Goal: Information Seeking & Learning: Check status

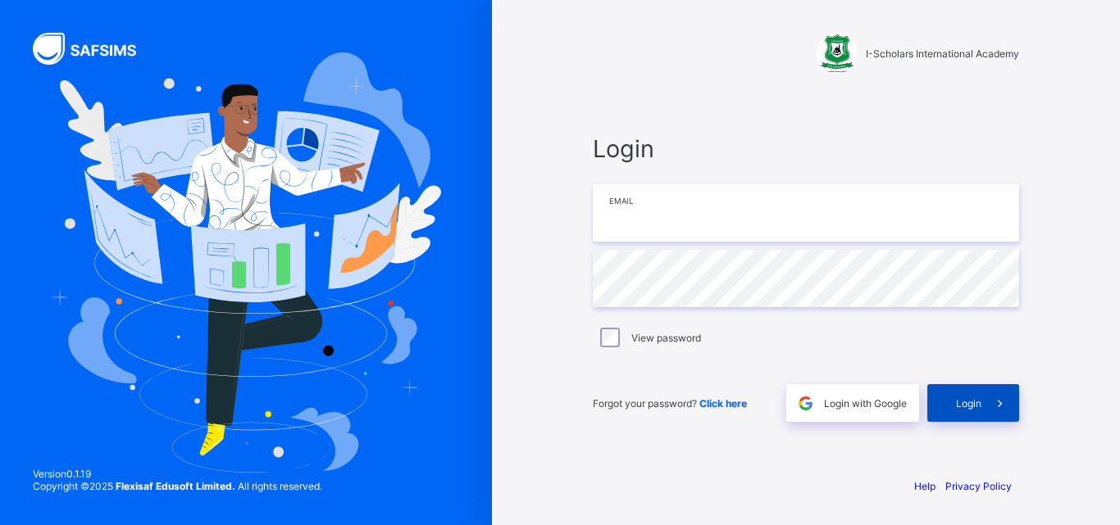
type input "**********"
click at [974, 396] on div "Login" at bounding box center [973, 403] width 92 height 38
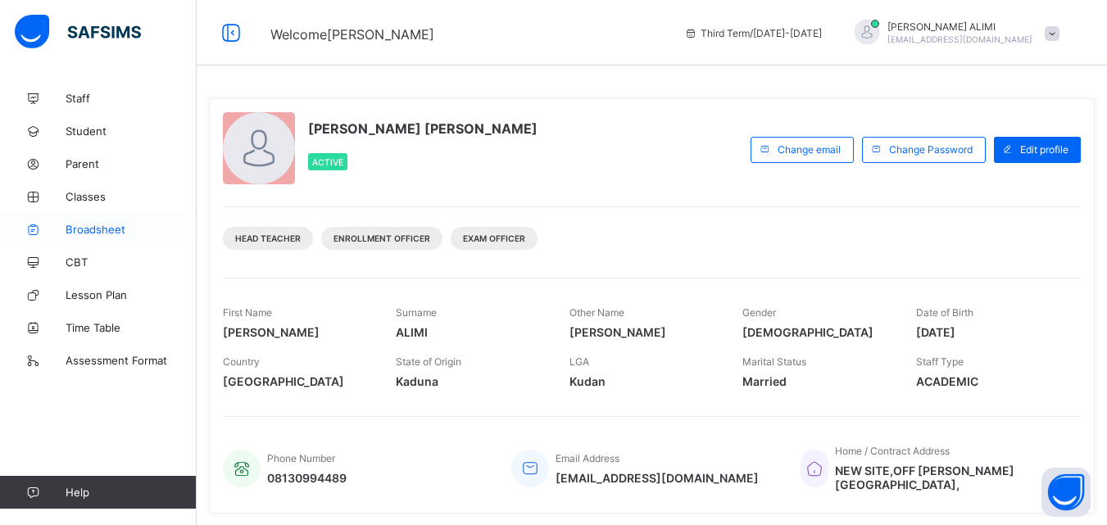
click at [111, 232] on span "Broadsheet" at bounding box center [131, 229] width 131 height 13
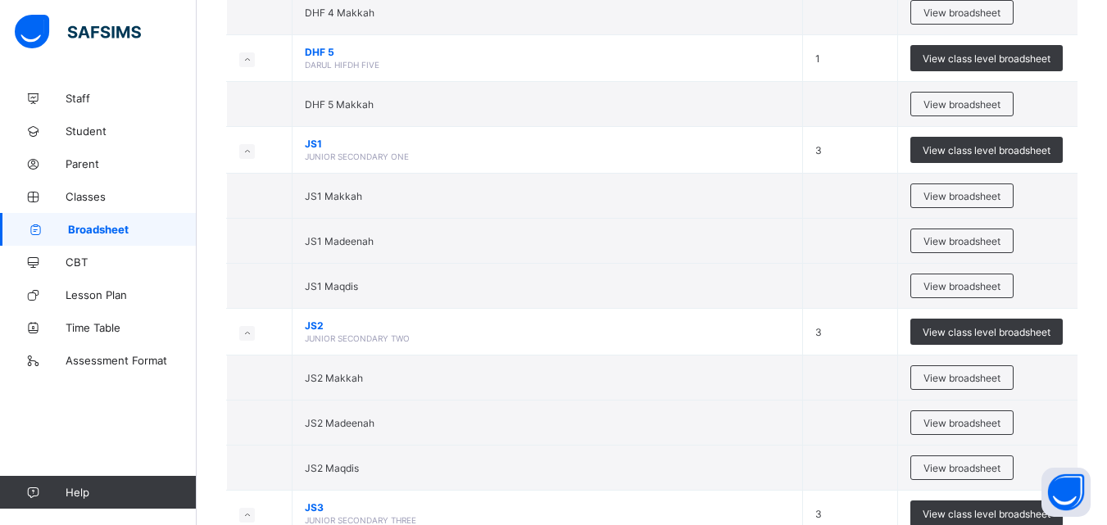
scroll to position [3150, 0]
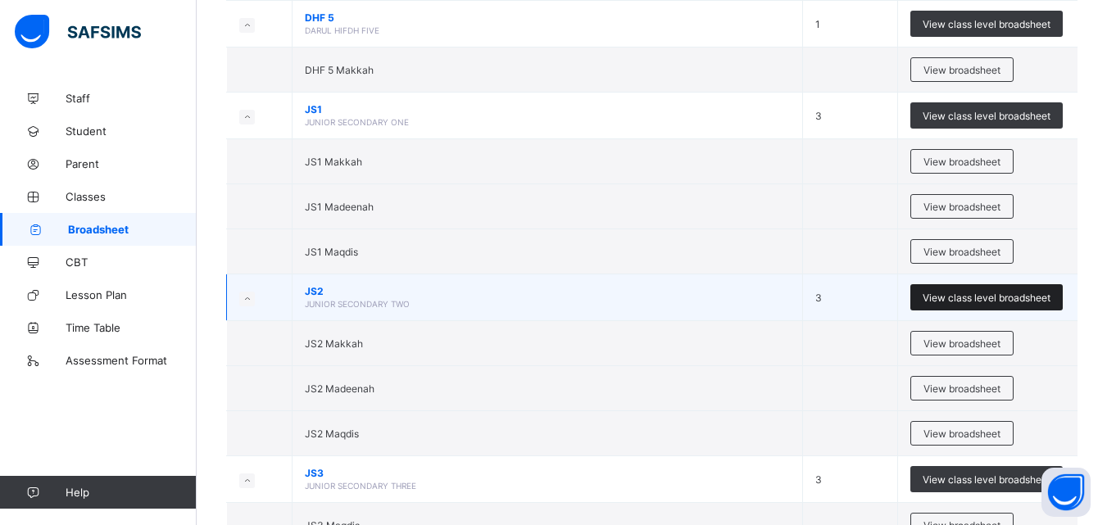
click at [967, 289] on div "View class level broadsheet" at bounding box center [987, 297] width 152 height 26
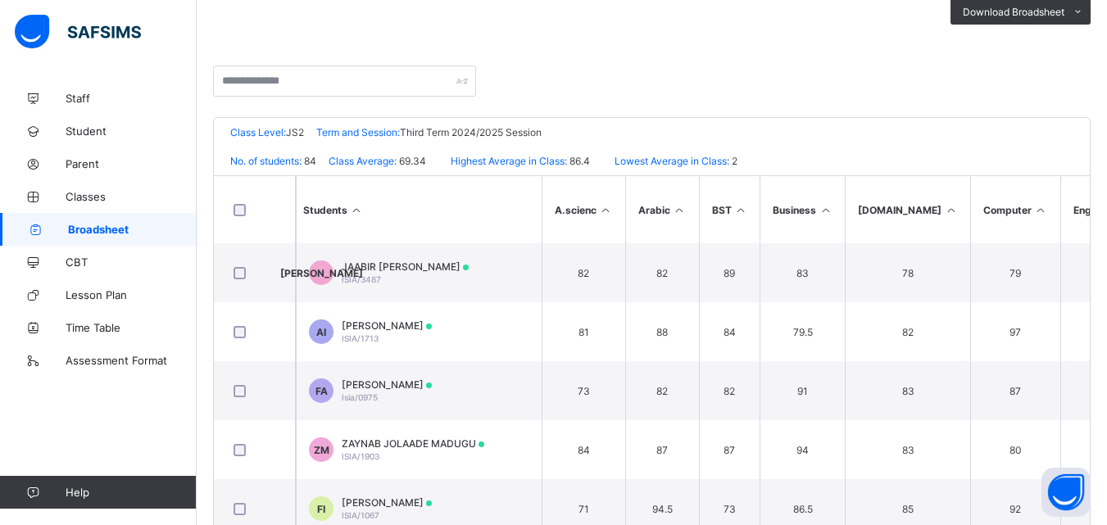
scroll to position [299, 0]
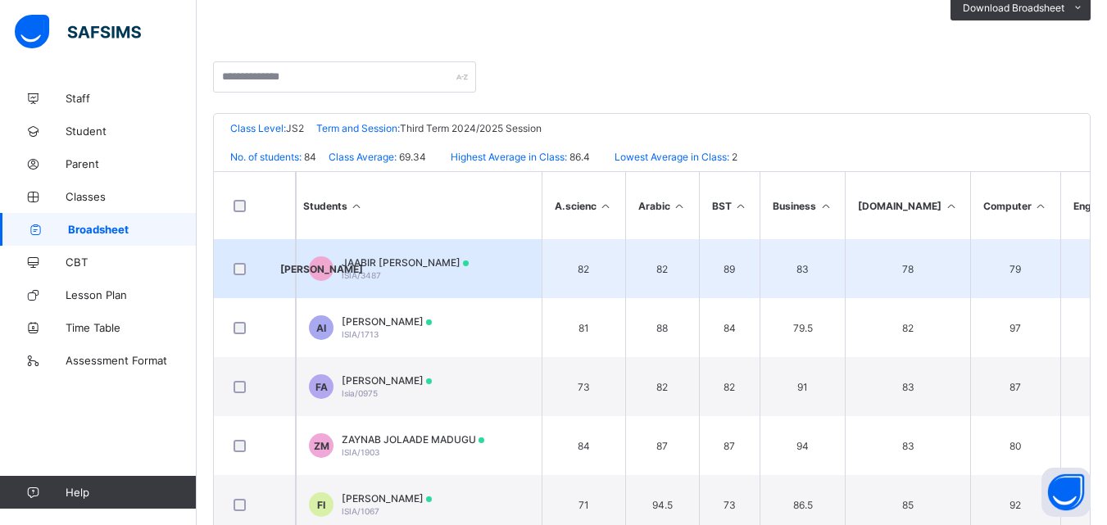
click at [970, 274] on td "79" at bounding box center [1015, 268] width 90 height 59
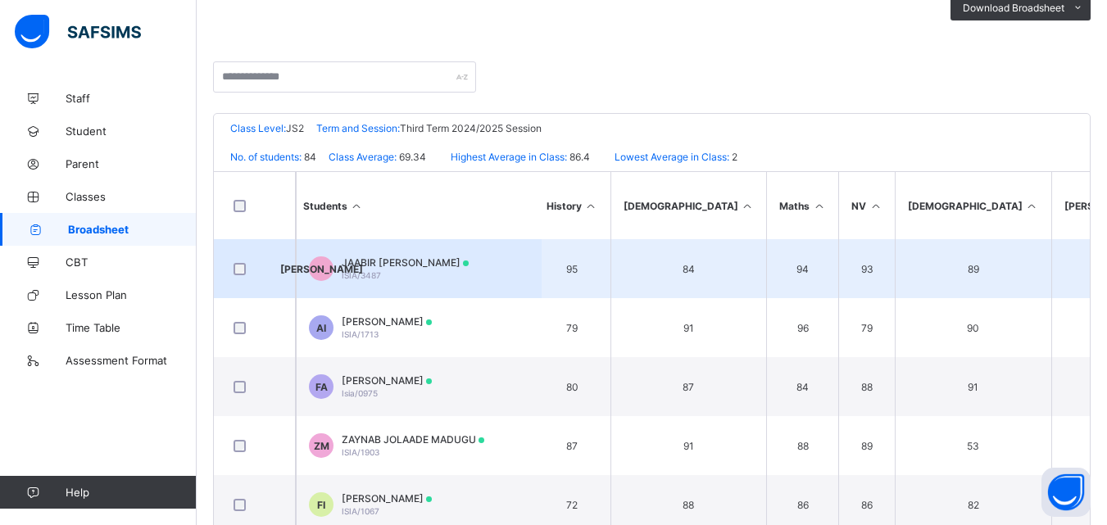
scroll to position [0, 961]
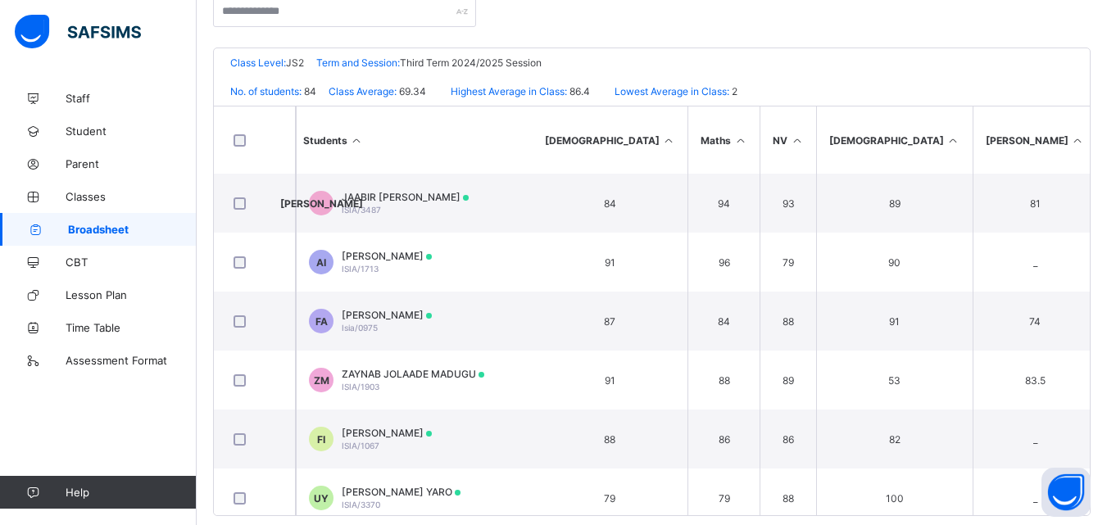
scroll to position [388, 0]
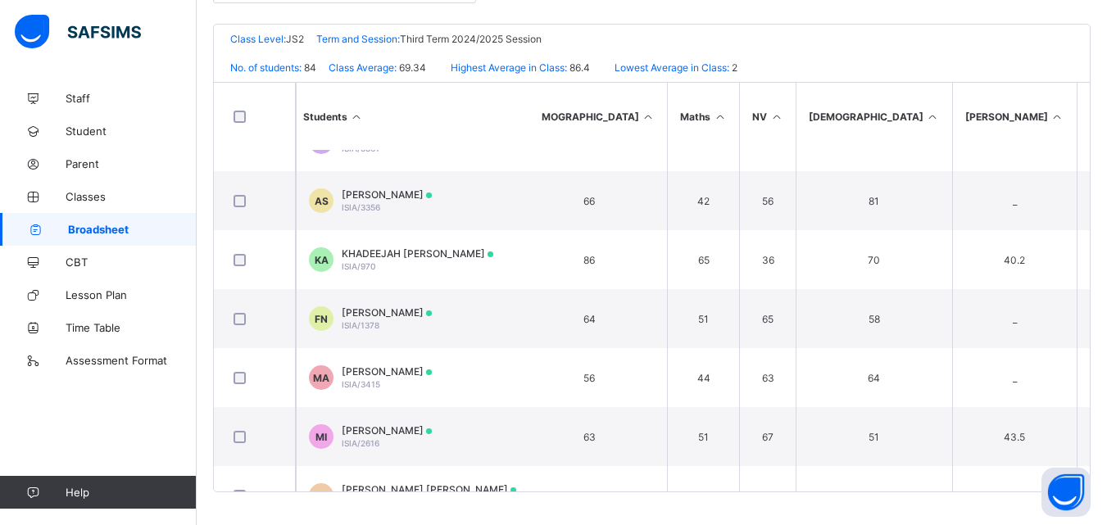
scroll to position [4314, 982]
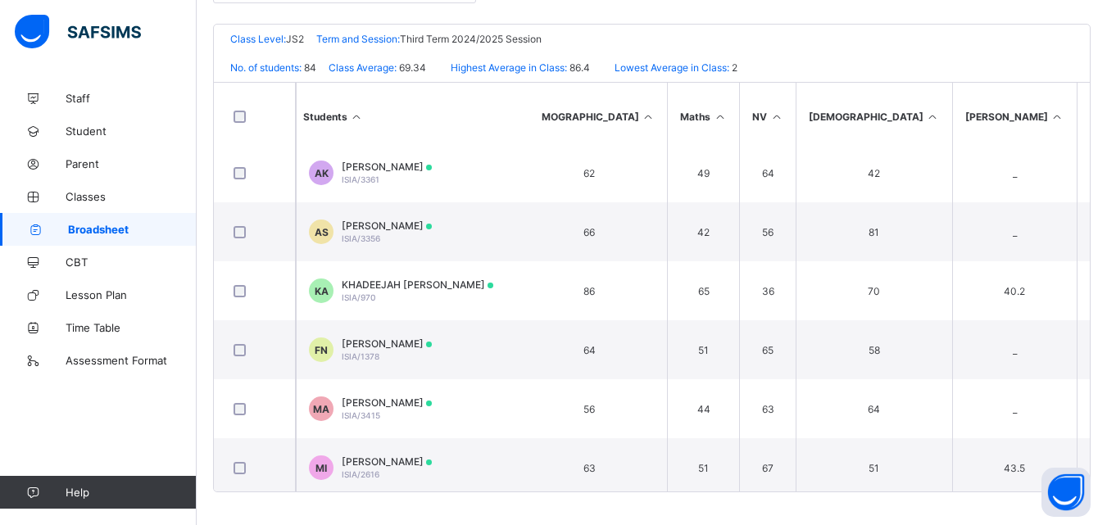
click at [1103, 436] on div "Broadsheet / JS2 Broadsheet Class Level Broadsheet Cumulative Third Term End of…" at bounding box center [652, 109] width 911 height 832
click at [1103, 434] on div "Broadsheet / JS2 Broadsheet Class Level Broadsheet Cumulative Third Term End of…" at bounding box center [652, 109] width 911 height 832
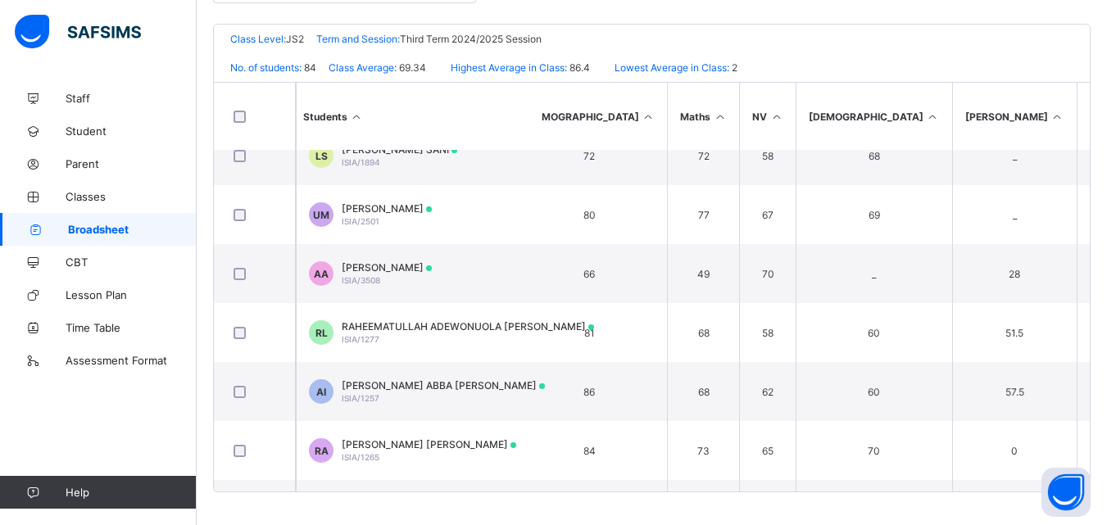
scroll to position [3129, 982]
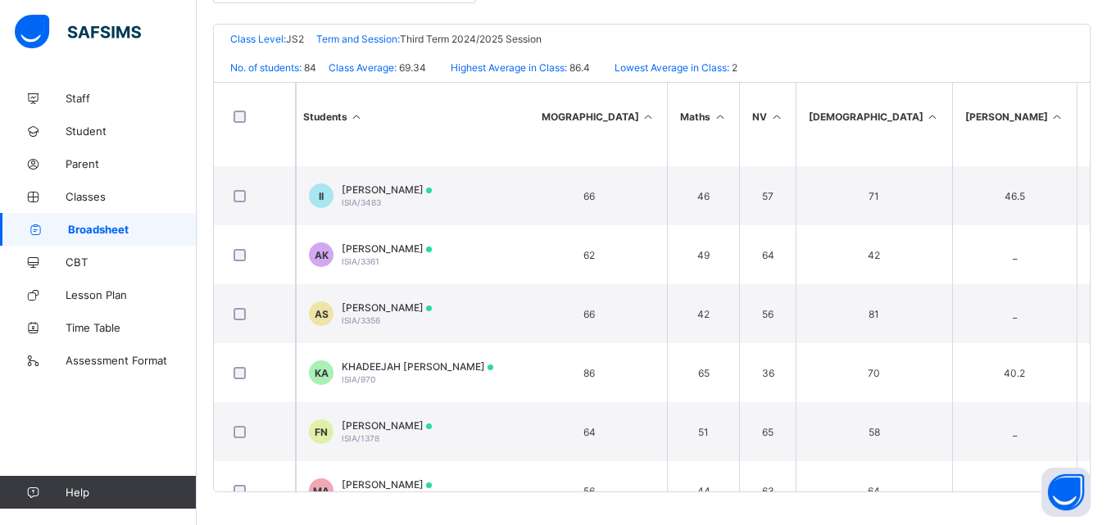
scroll to position [4244, 982]
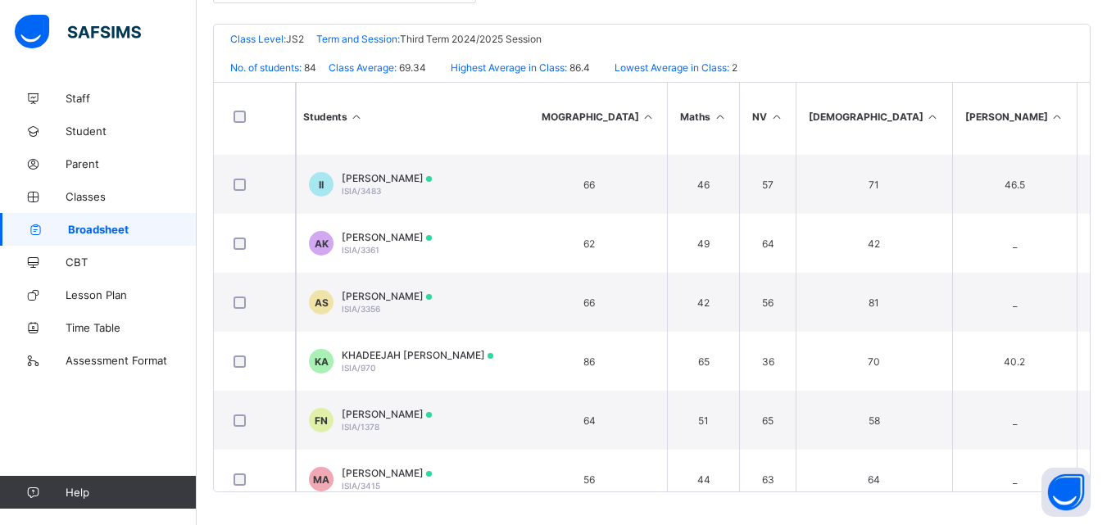
drag, startPoint x: 1102, startPoint y: 434, endPoint x: 1102, endPoint y: 443, distance: 9.8
click at [1091, 443] on div "I-Scholars International Academy Date: 15th Aug 2025, 10:08:46 am Class Level: …" at bounding box center [652, 258] width 878 height 469
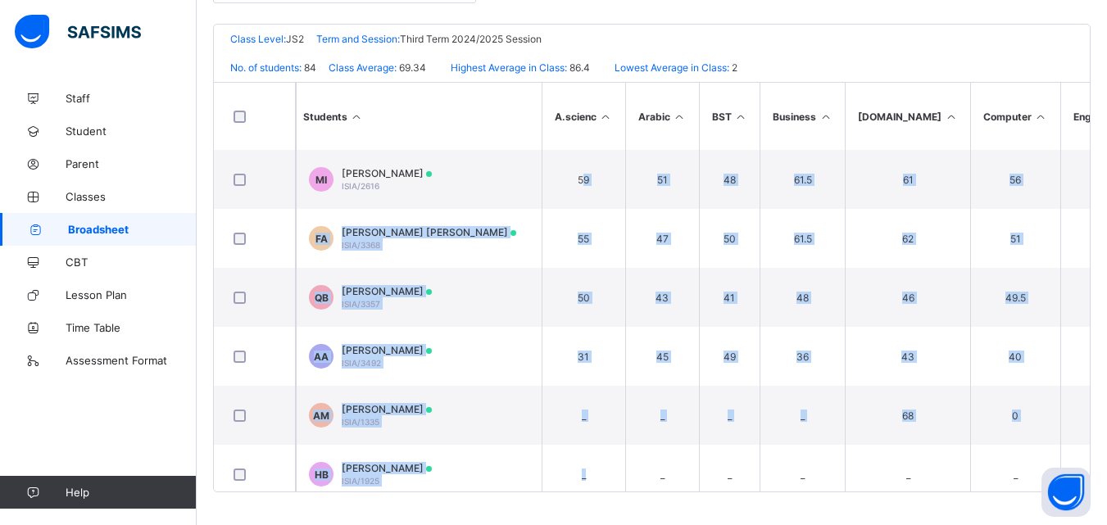
scroll to position [4622, 0]
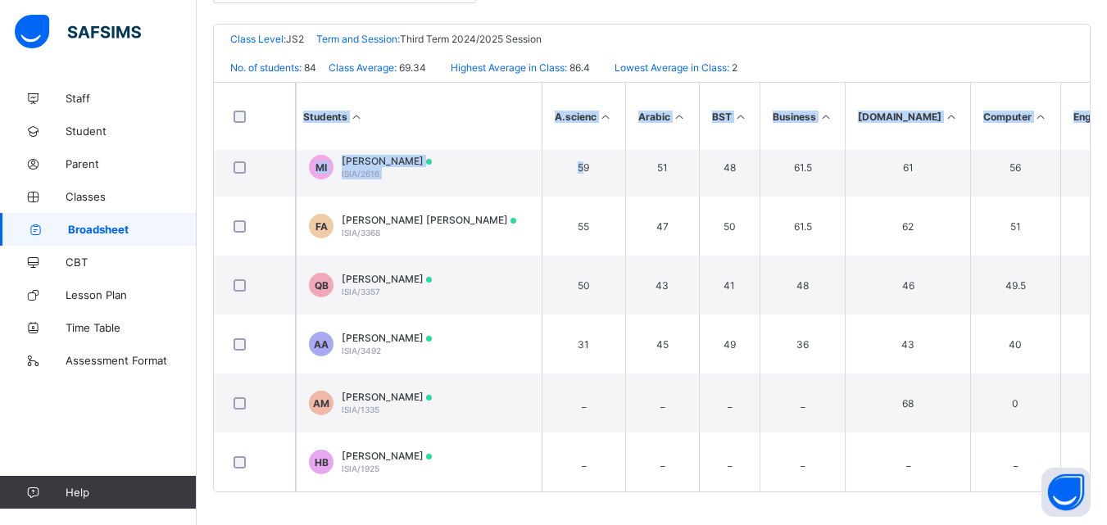
drag, startPoint x: 586, startPoint y: 493, endPoint x: 596, endPoint y: 493, distance: 9.9
click at [596, 493] on div "Broadsheet / JS2 Broadsheet Class Level Broadsheet Cumulative Third Term End of…" at bounding box center [652, 109] width 911 height 832
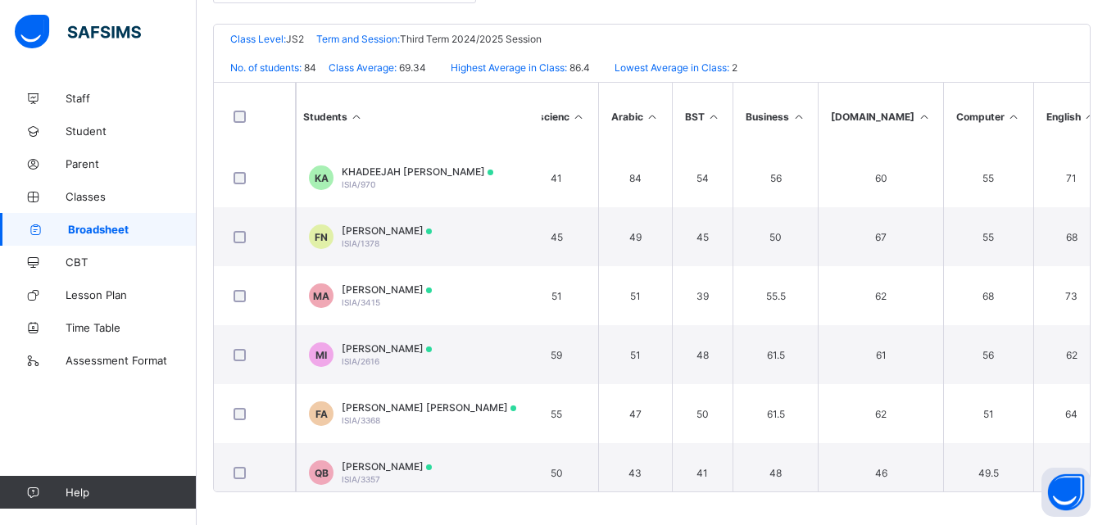
scroll to position [4427, 0]
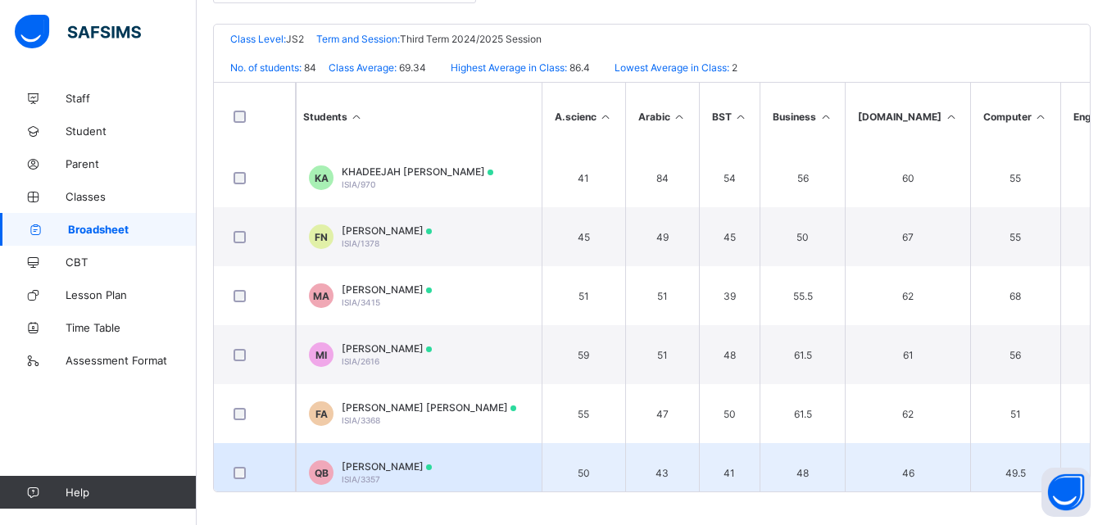
drag, startPoint x: 608, startPoint y: 475, endPoint x: 593, endPoint y: 473, distance: 15.0
click at [593, 473] on td "50" at bounding box center [584, 472] width 84 height 59
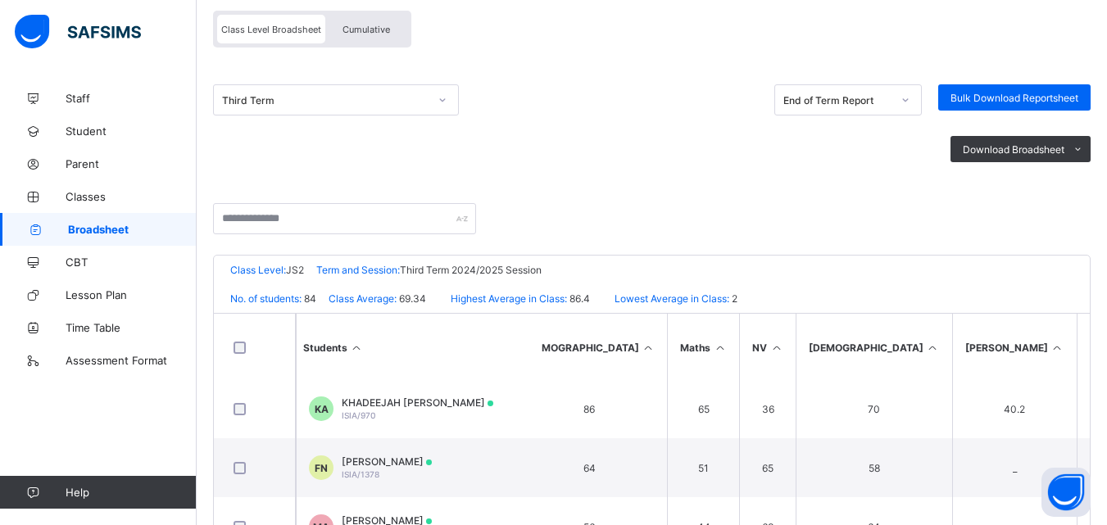
scroll to position [145, 0]
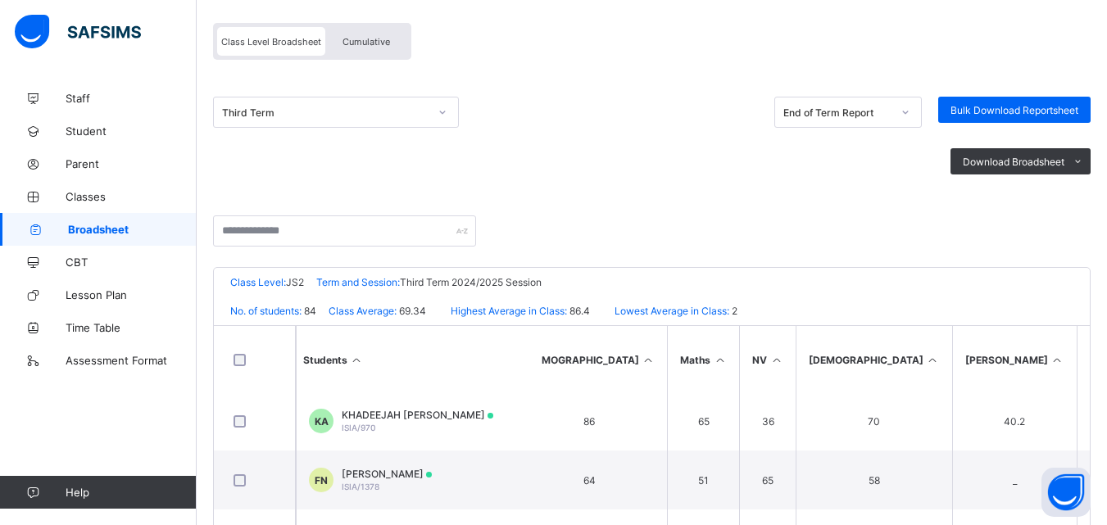
click at [442, 113] on icon at bounding box center [443, 112] width 6 height 3
click at [372, 43] on span "Cumulative" at bounding box center [367, 41] width 48 height 11
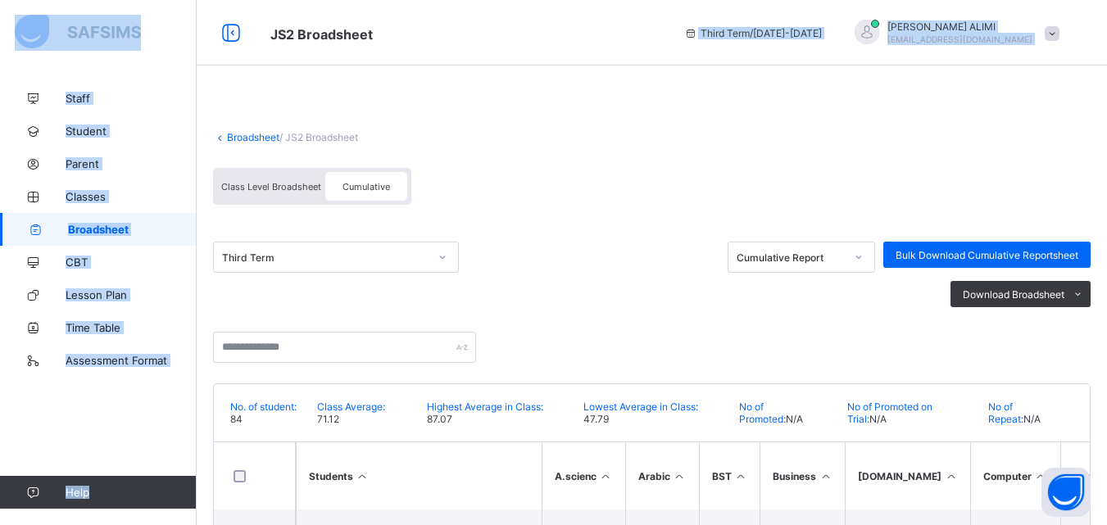
drag, startPoint x: 375, startPoint y: 44, endPoint x: 447, endPoint y: 108, distance: 97.0
click at [447, 108] on div "JS2 Broadsheet Third Term / 2024-2025 ABDULHAKEEM ALIMI aalimi138@gmail.com Sta…" at bounding box center [553, 442] width 1107 height 885
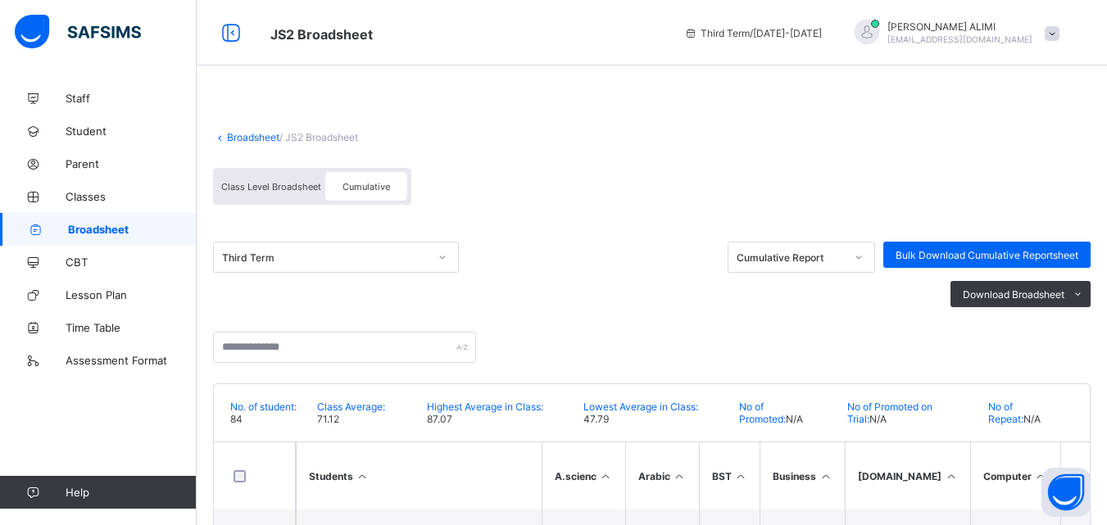
click at [484, 253] on div "Third Term" at bounding box center [462, 261] width 498 height 39
click at [353, 188] on span "Cumulative" at bounding box center [367, 186] width 48 height 11
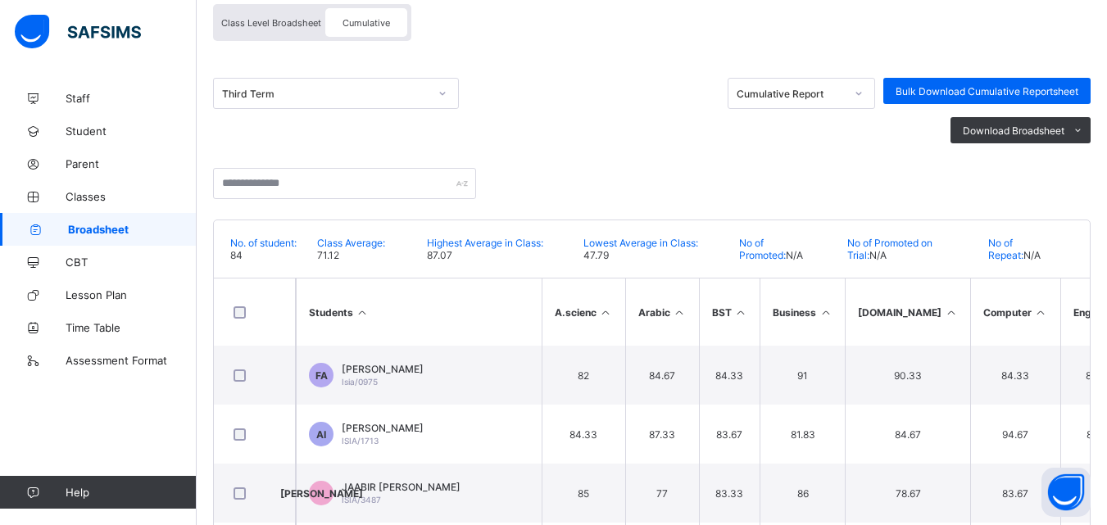
scroll to position [197, 0]
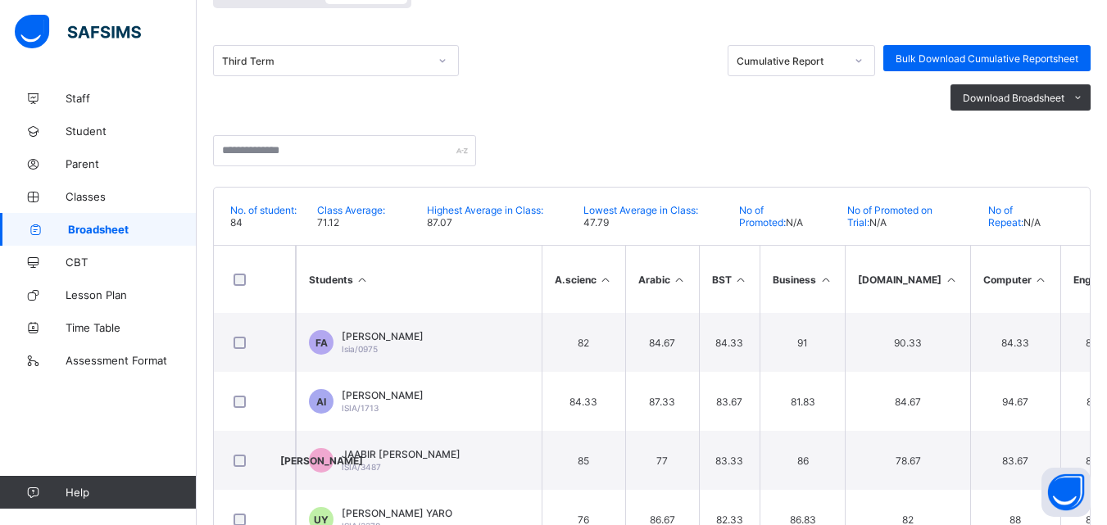
drag, startPoint x: 1105, startPoint y: 264, endPoint x: 1103, endPoint y: 284, distance: 19.7
click at [1103, 284] on div "Broadsheet / JS2 Broadsheet Class Level Broadsheet Cumulative Third Term Cumula…" at bounding box center [652, 286] width 911 height 803
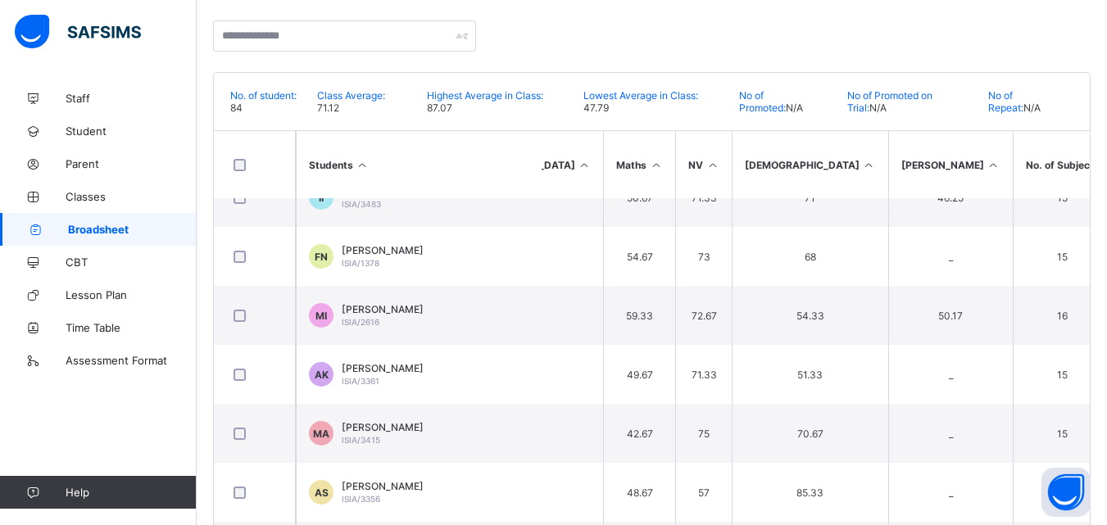
scroll to position [4045, 1046]
click at [1090, 469] on body "JS2 Broadsheet Third Term / 2024-2025 ABDULHAKEEM ALIMI aalimi138@gmail.com Sta…" at bounding box center [553, 131] width 1107 height 885
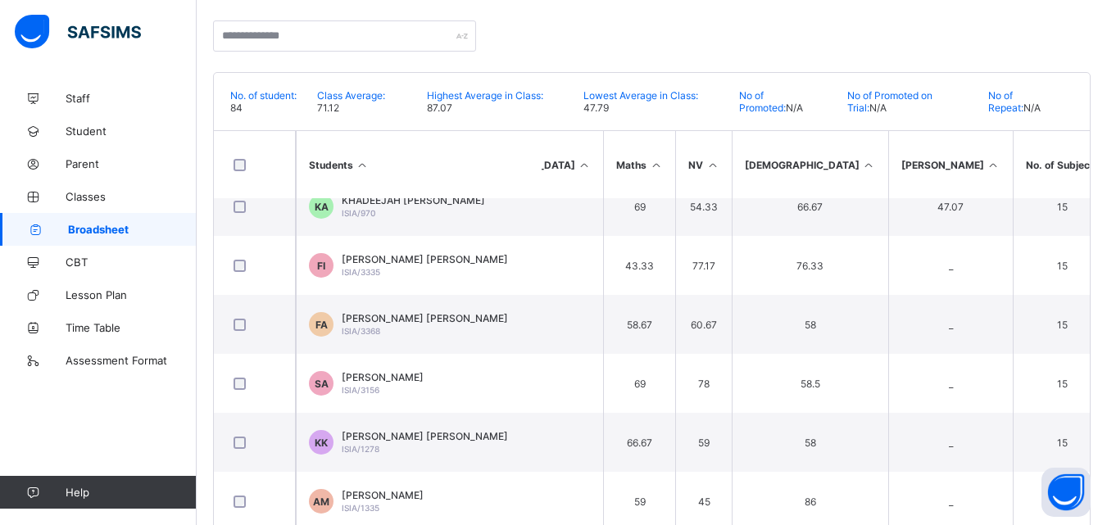
scroll to position [3885, 1046]
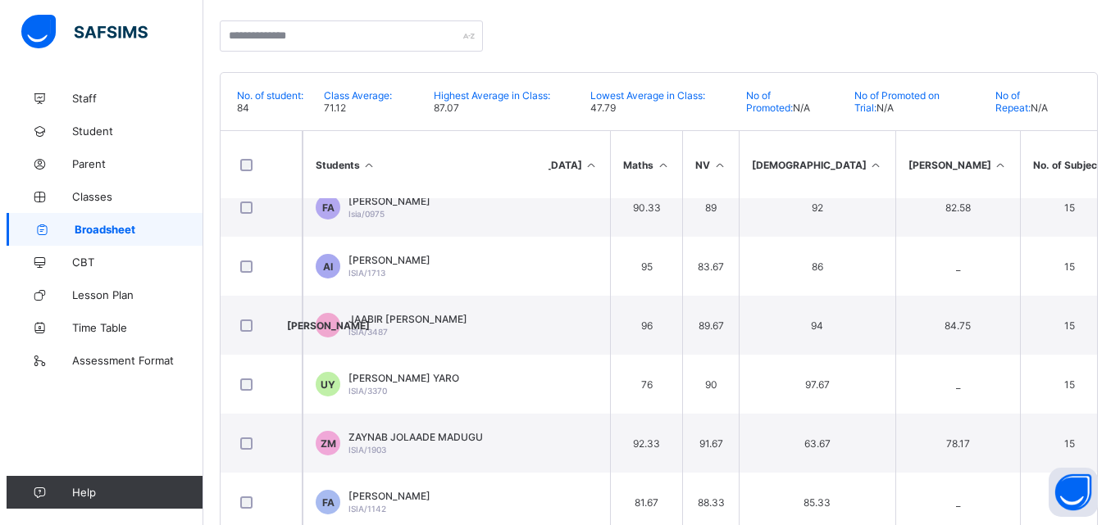
scroll to position [0, 1046]
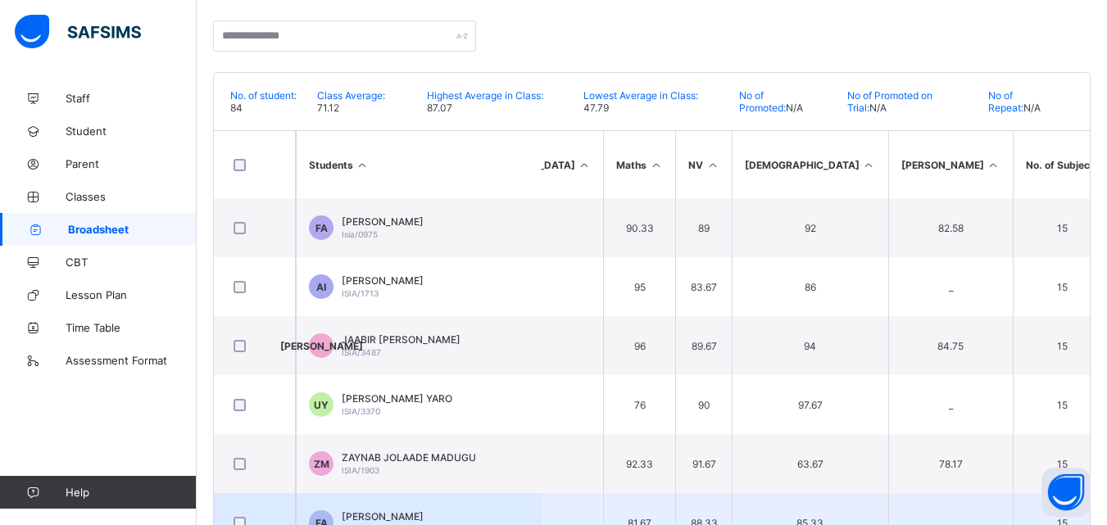
click at [538, 521] on td "FA FATIMA MUSTAFA ANAS ISIA/1142" at bounding box center [419, 522] width 246 height 59
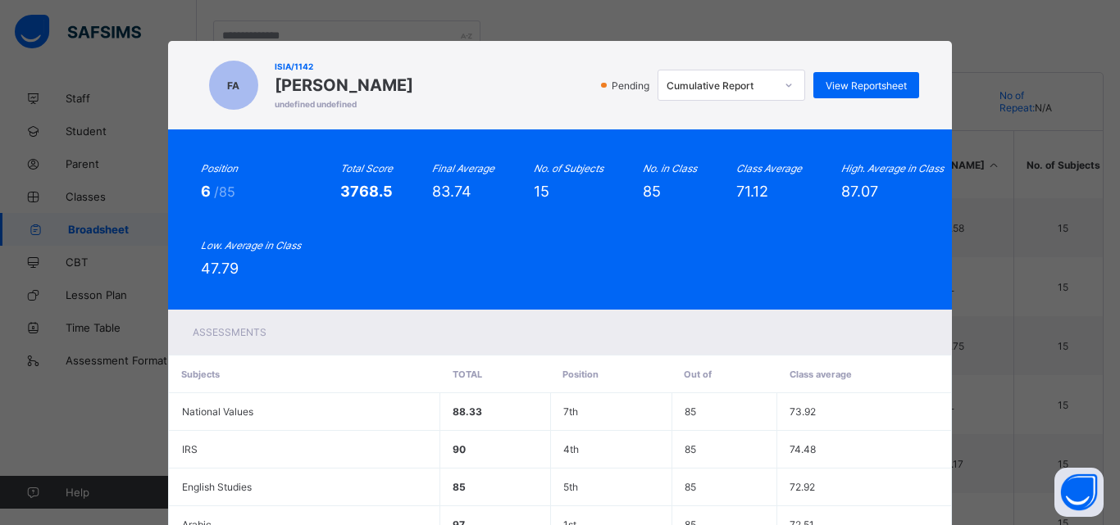
click at [959, 78] on div "FA ISIA/1142 FATIMA MUSTAFA ANAS undefined undefined Pending Cumulative Report …" at bounding box center [560, 262] width 1120 height 525
click at [966, 33] on div "FA ISIA/1142 FATIMA MUSTAFA ANAS undefined undefined Pending Cumulative Report …" at bounding box center [560, 262] width 1120 height 525
click at [974, 58] on div "FA ISIA/1142 FATIMA MUSTAFA ANAS undefined undefined Pending Cumulative Report …" at bounding box center [560, 262] width 1120 height 525
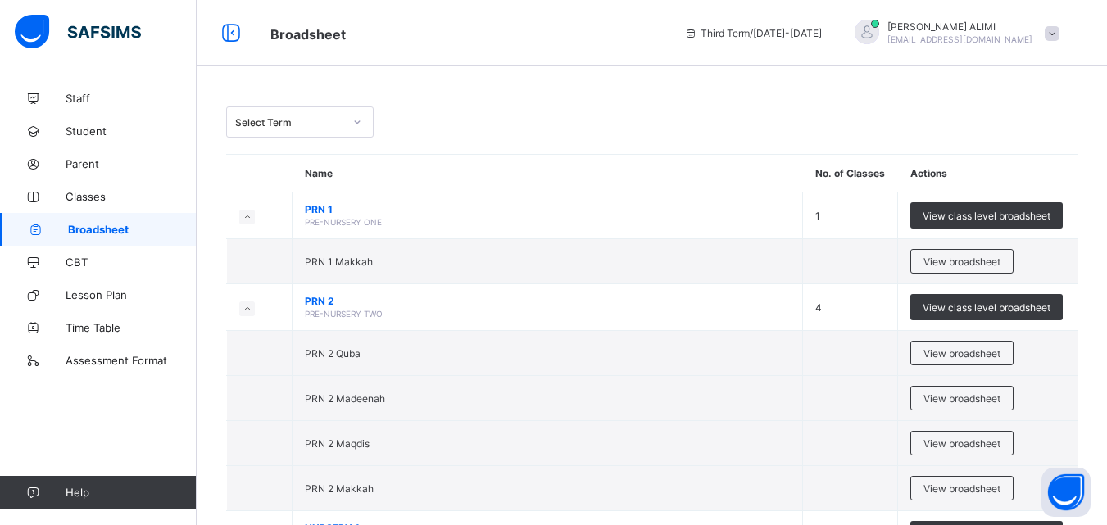
click at [358, 122] on icon at bounding box center [358, 121] width 6 height 3
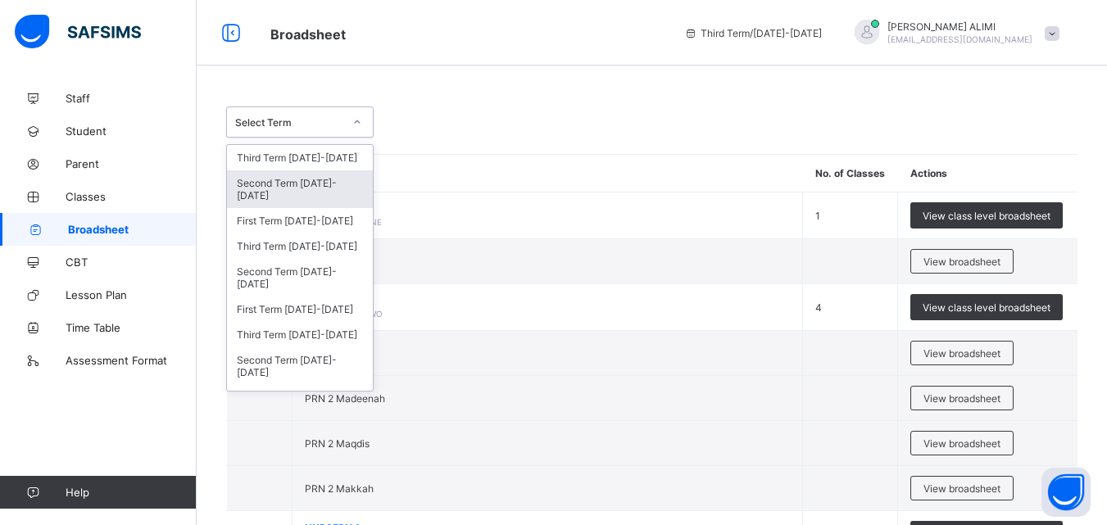
click at [284, 183] on div "Second Term 2024-2025" at bounding box center [300, 189] width 146 height 38
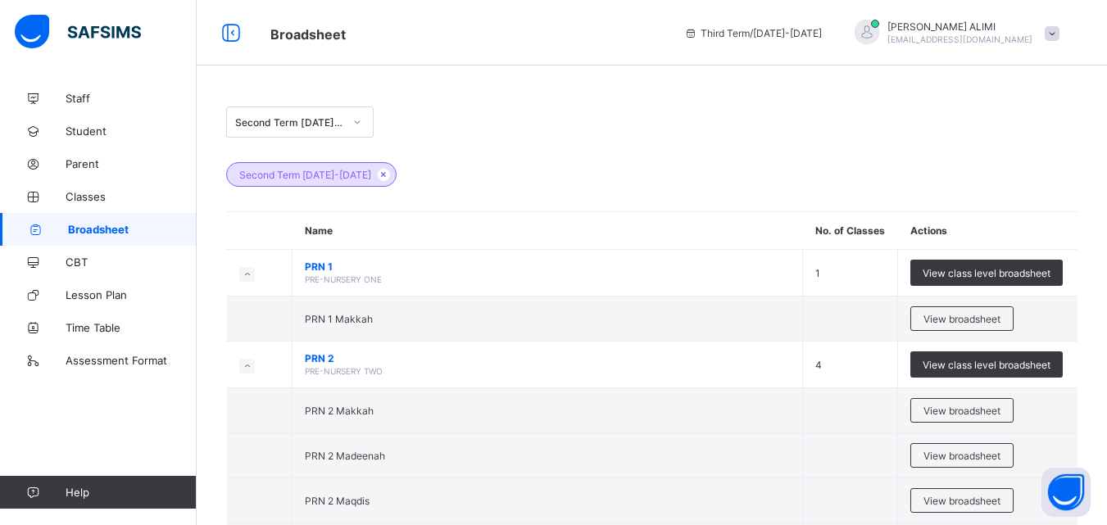
click at [504, 148] on div "Second Term 2024-2025" at bounding box center [652, 166] width 852 height 57
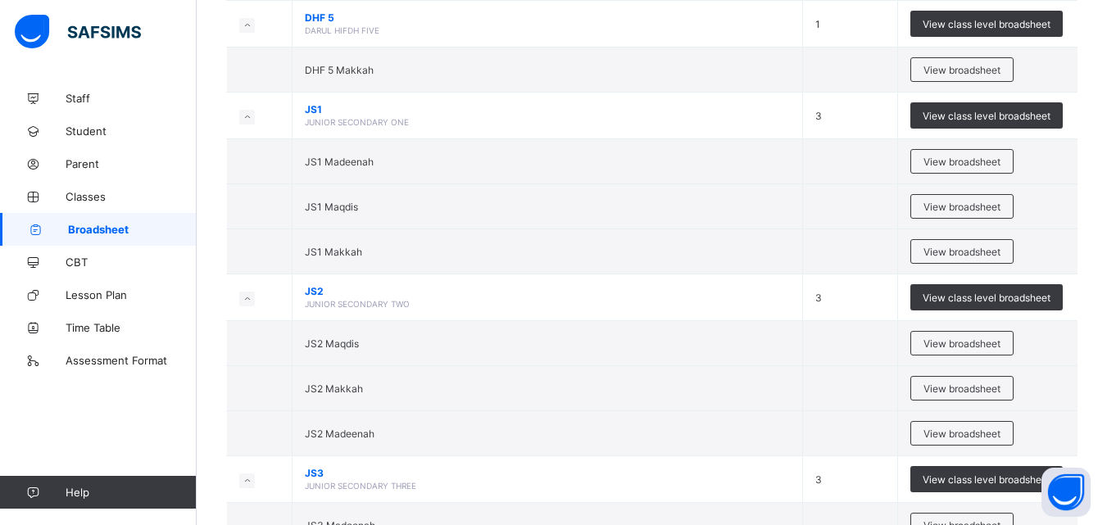
scroll to position [3214, 0]
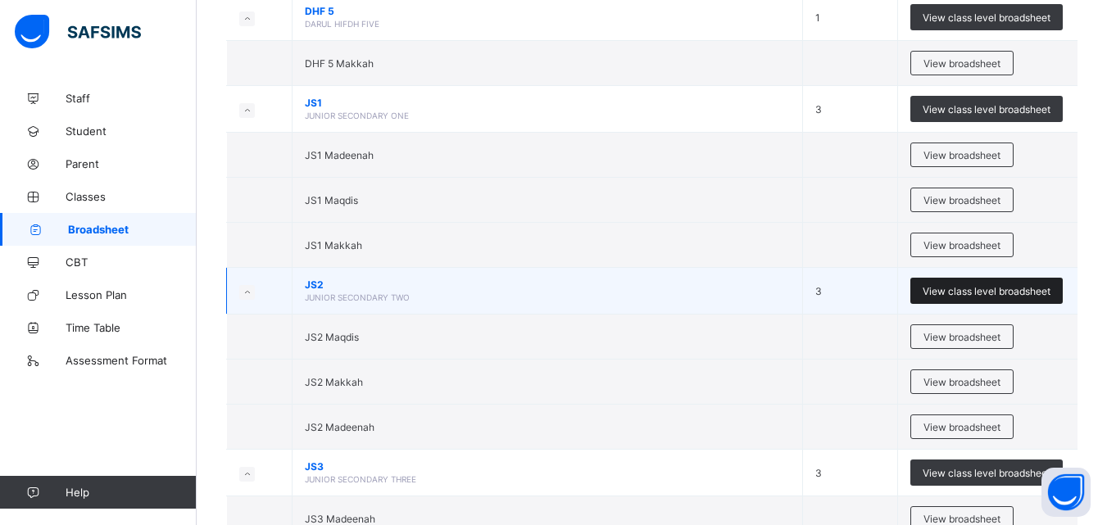
click at [936, 290] on span "View class level broadsheet" at bounding box center [987, 291] width 128 height 12
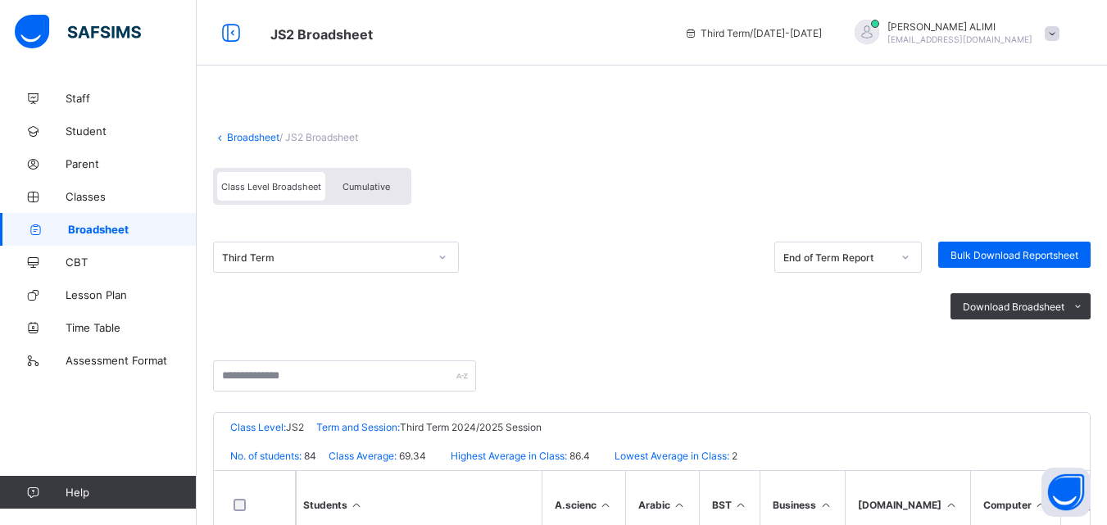
click at [441, 256] on icon at bounding box center [443, 257] width 10 height 16
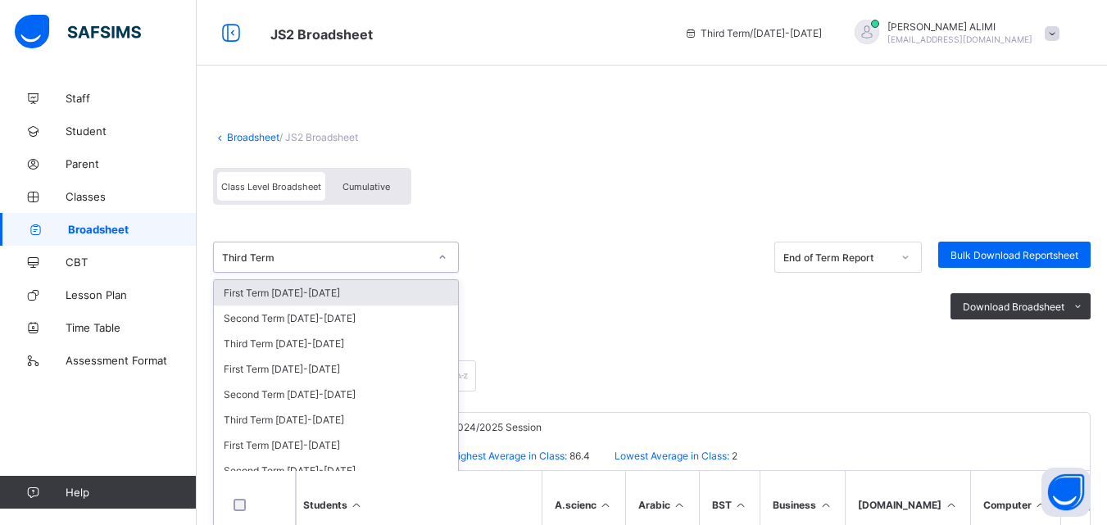
scroll to position [8, 0]
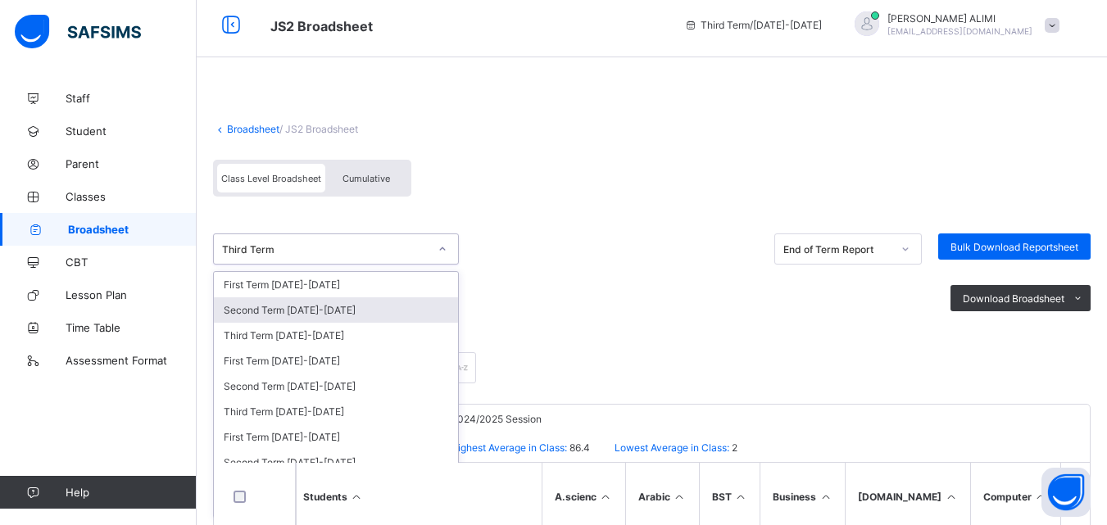
click at [334, 310] on div "Second Term 2024-2025" at bounding box center [336, 310] width 244 height 25
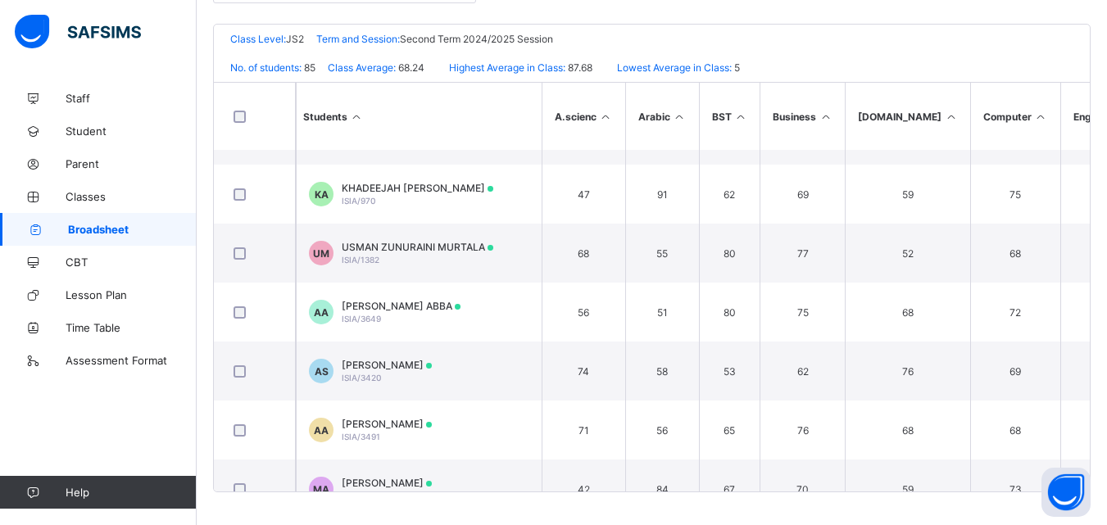
scroll to position [3241, 0]
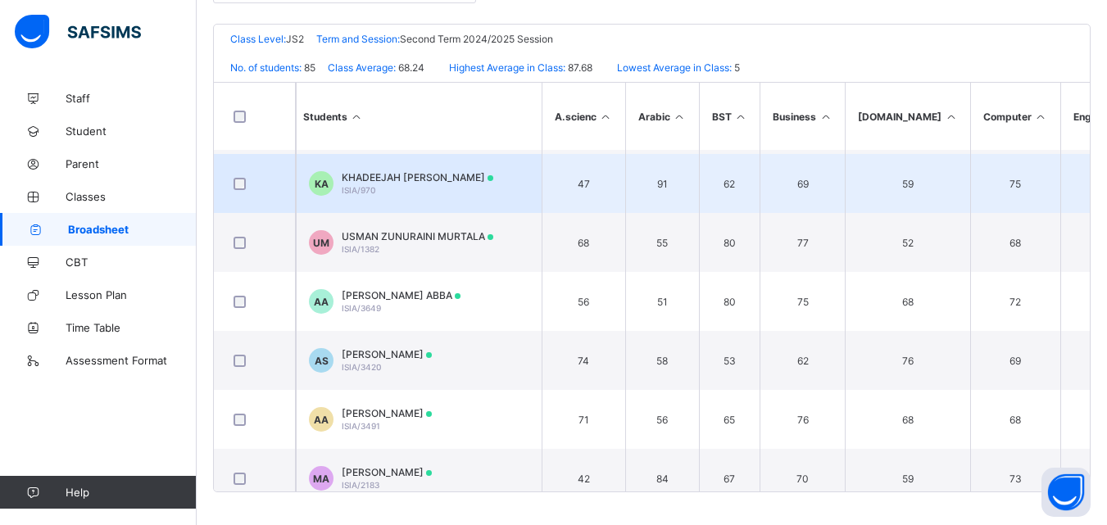
click at [468, 190] on div "KHADEEJAH AJOKE-ADE ALIMI ISIA/970" at bounding box center [418, 183] width 152 height 25
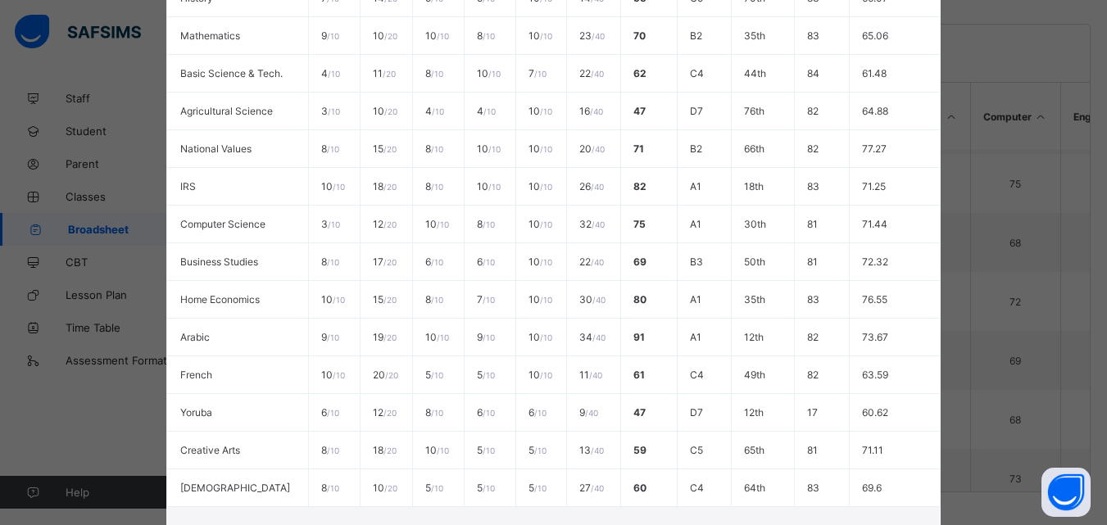
scroll to position [442, 0]
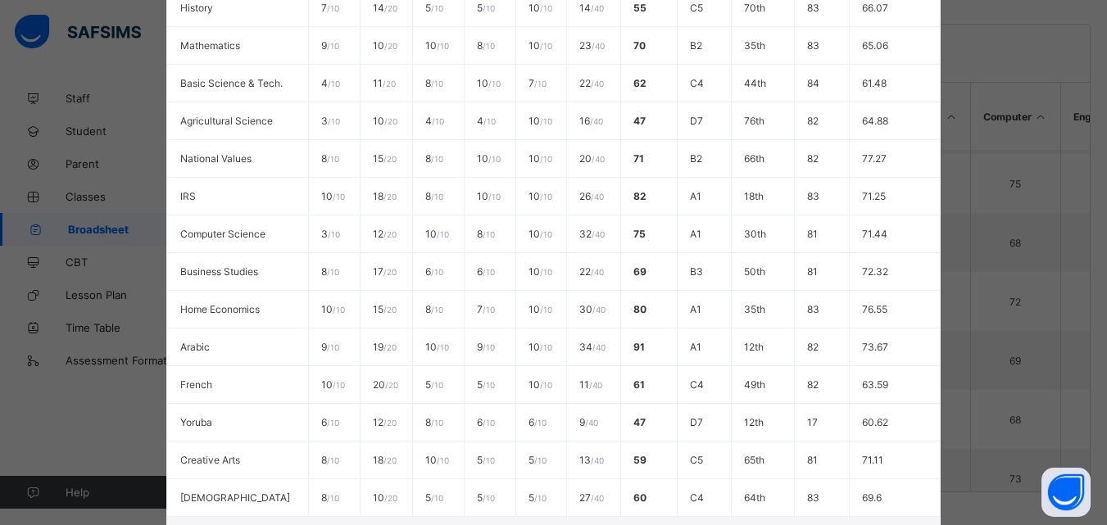
click at [1056, 346] on div "KA ISIA/970 KHADEEJAH AJOKE-ADE ALIMI 68103bf9-a016-46c4-8819-bc573066dba8 f439…" at bounding box center [553, 262] width 1107 height 525
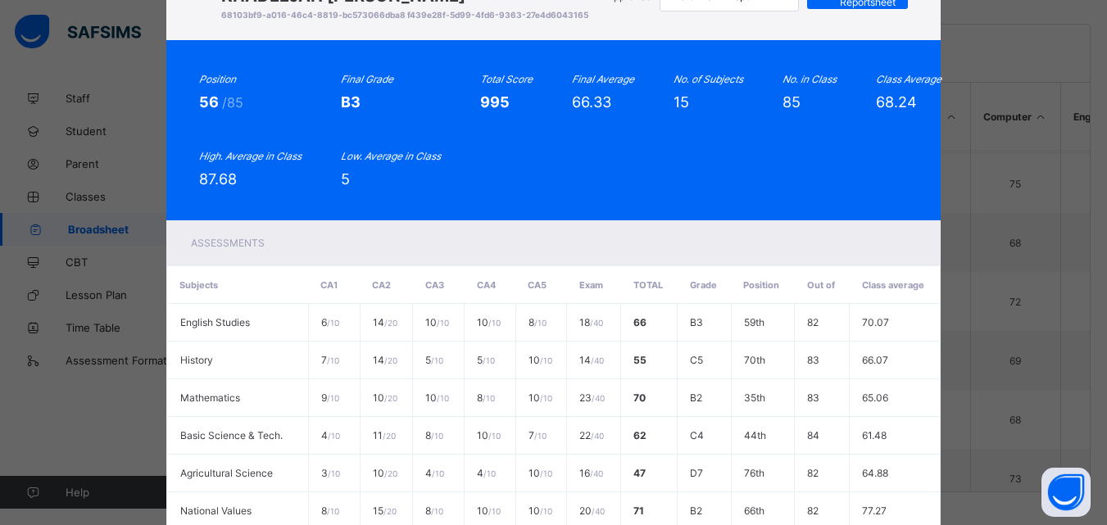
scroll to position [0, 0]
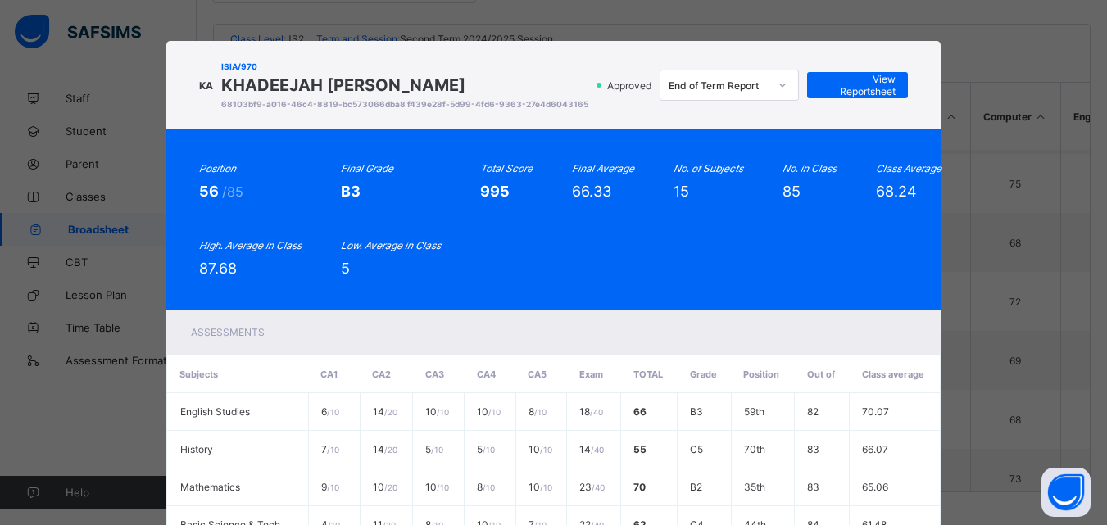
click at [1085, 94] on div "KA ISIA/970 KHADEEJAH AJOKE-ADE ALIMI 68103bf9-a016-46c4-8819-bc573066dba8 f439…" at bounding box center [553, 262] width 1107 height 525
click at [881, 79] on span "View Reportsheet" at bounding box center [858, 85] width 77 height 25
click at [786, 89] on icon at bounding box center [783, 85] width 10 height 16
click at [973, 92] on div "KA ISIA/970 KHADEEJAH AJOKE-ADE ALIMI 68103bf9-a016-46c4-8819-bc573066dba8 f439…" at bounding box center [553, 262] width 1107 height 525
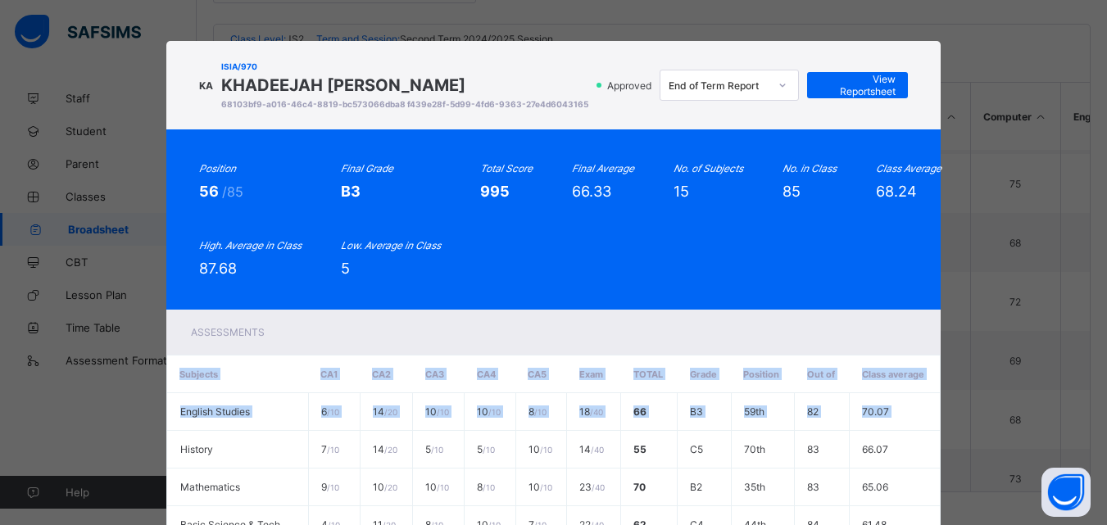
drag, startPoint x: 159, startPoint y: 454, endPoint x: 148, endPoint y: 468, distance: 18.0
click at [153, 446] on div "KA ISIA/970 KHADEEJAH AJOKE-ADE ALIMI 68103bf9-a016-46c4-8819-bc573066dba8 f439…" at bounding box center [553, 262] width 1107 height 525
click at [48, 374] on div "KA ISIA/970 KHADEEJAH AJOKE-ADE ALIMI 68103bf9-a016-46c4-8819-bc573066dba8 f439…" at bounding box center [553, 262] width 1107 height 525
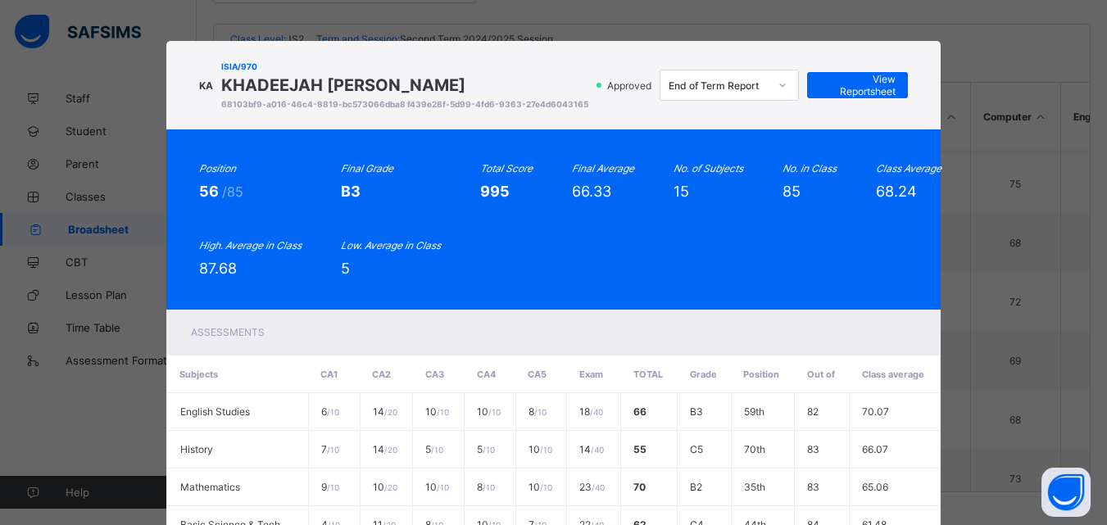
click at [107, 329] on div "KA ISIA/970 KHADEEJAH AJOKE-ADE ALIMI 68103bf9-a016-46c4-8819-bc573066dba8 f439…" at bounding box center [553, 262] width 1107 height 525
click at [288, 336] on div "Assessments" at bounding box center [553, 332] width 775 height 45
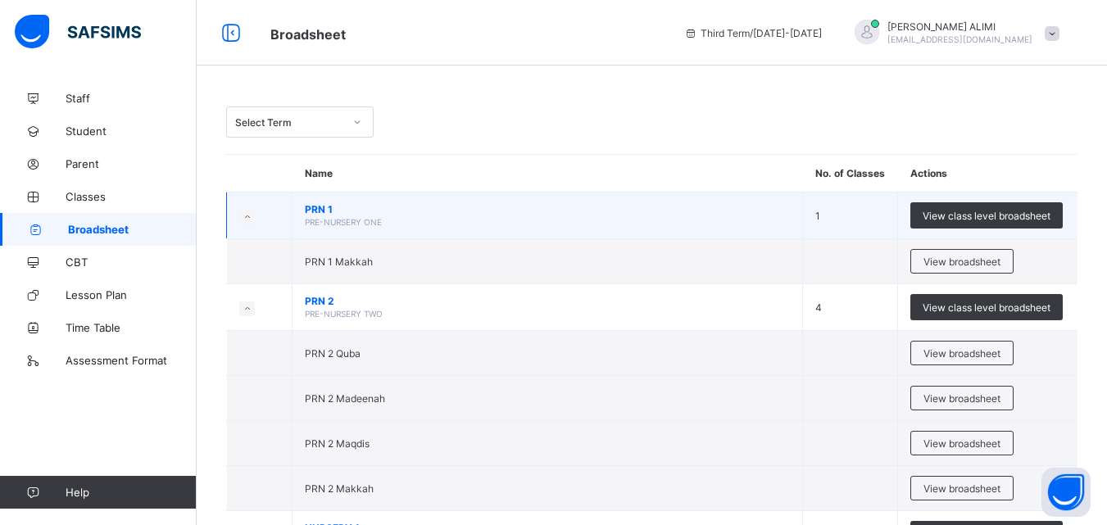
click at [600, 219] on td "PRN 1 PRE-NURSERY ONE" at bounding box center [548, 216] width 511 height 47
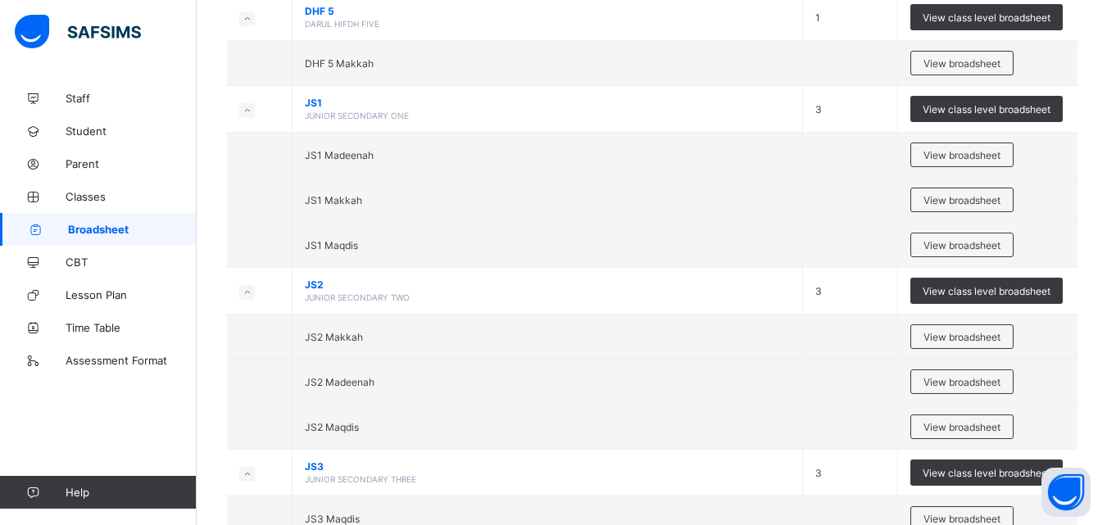
scroll to position [3195, 0]
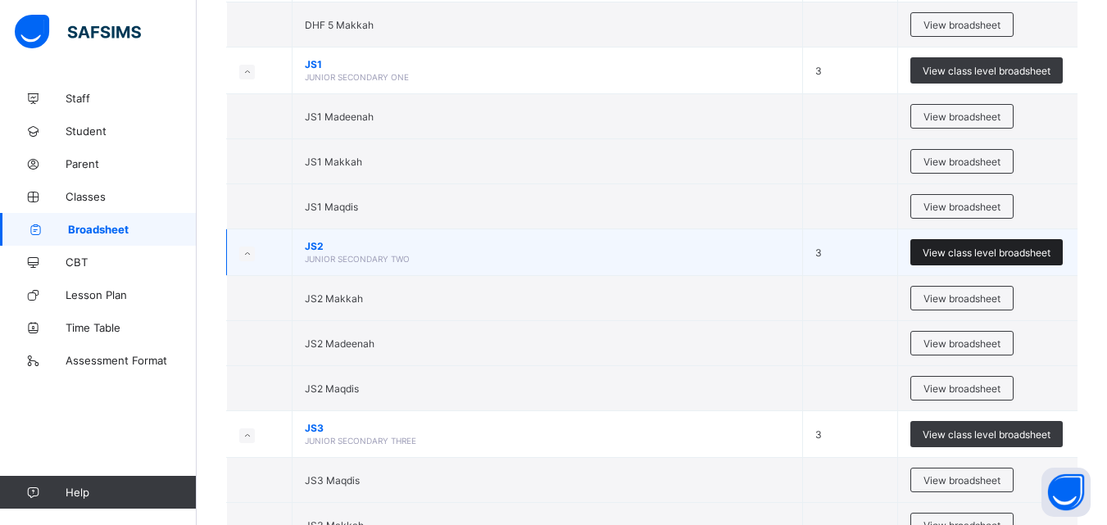
click at [985, 251] on span "View class level broadsheet" at bounding box center [987, 253] width 128 height 12
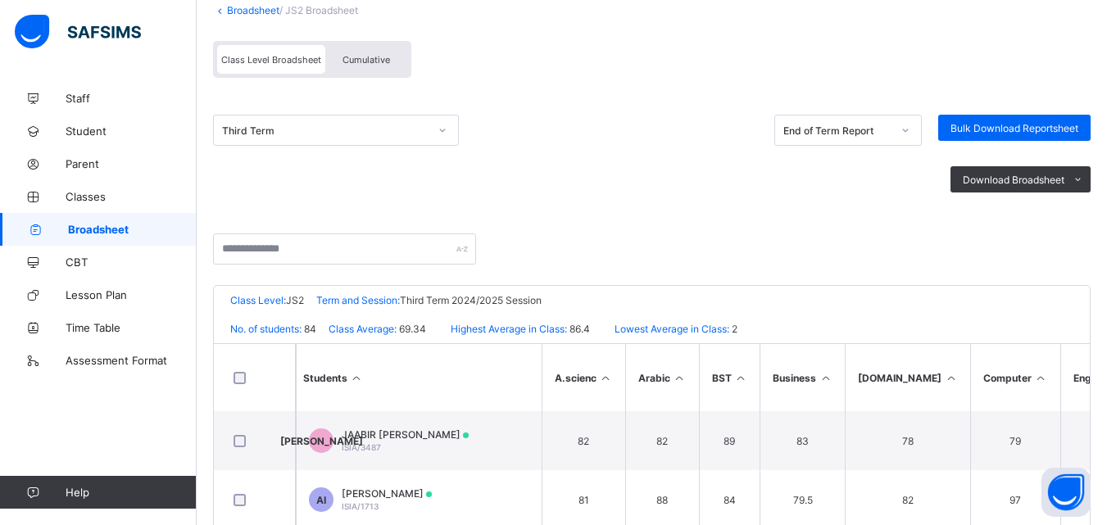
scroll to position [136, 0]
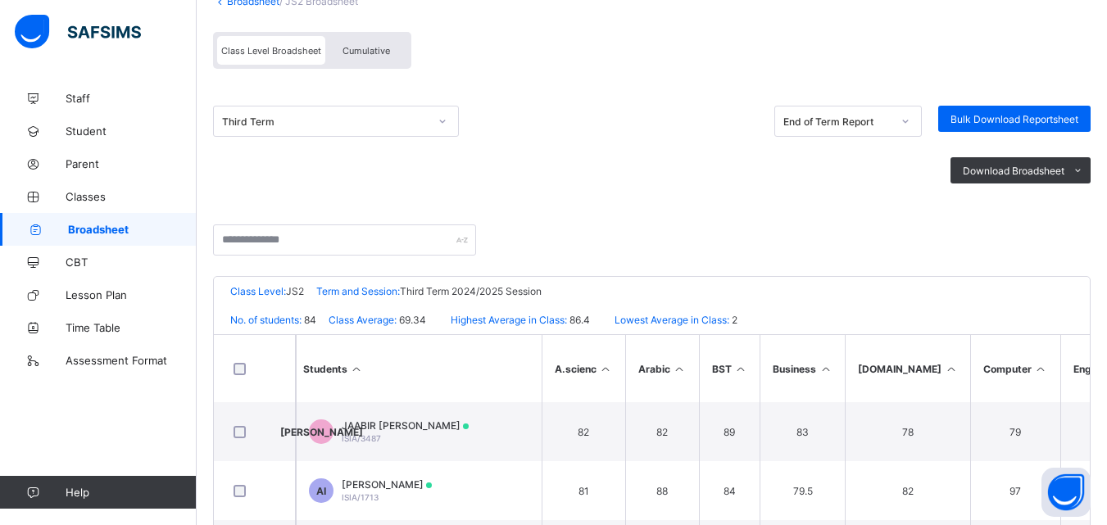
click at [439, 121] on icon at bounding box center [443, 121] width 10 height 16
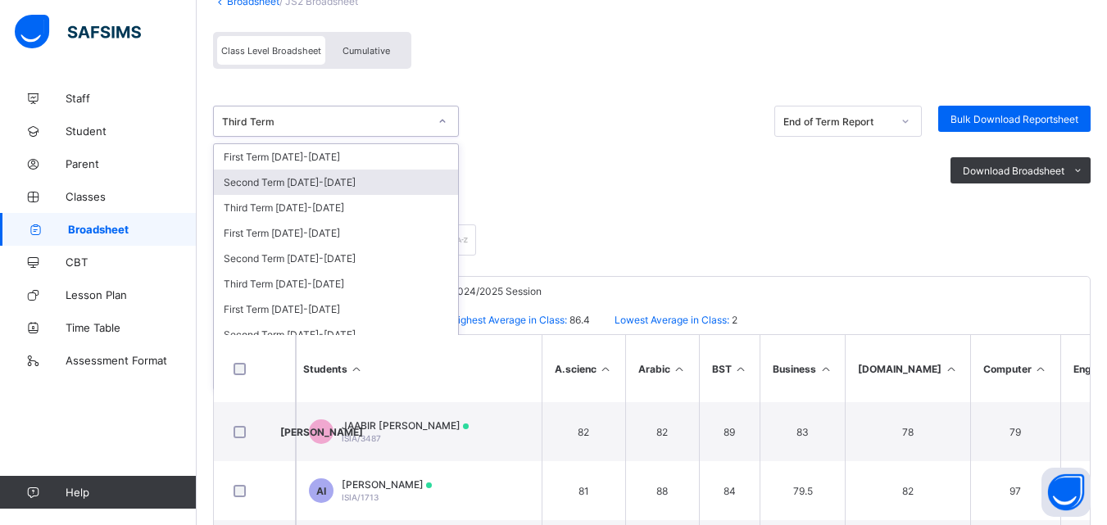
click at [422, 172] on div "Second Term 2024-2025" at bounding box center [336, 182] width 244 height 25
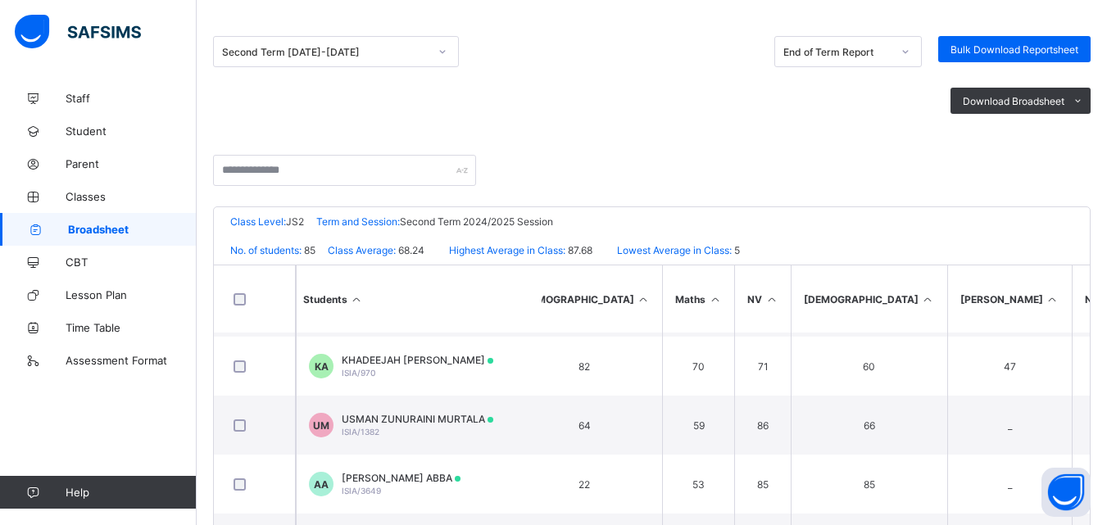
scroll to position [175, 0]
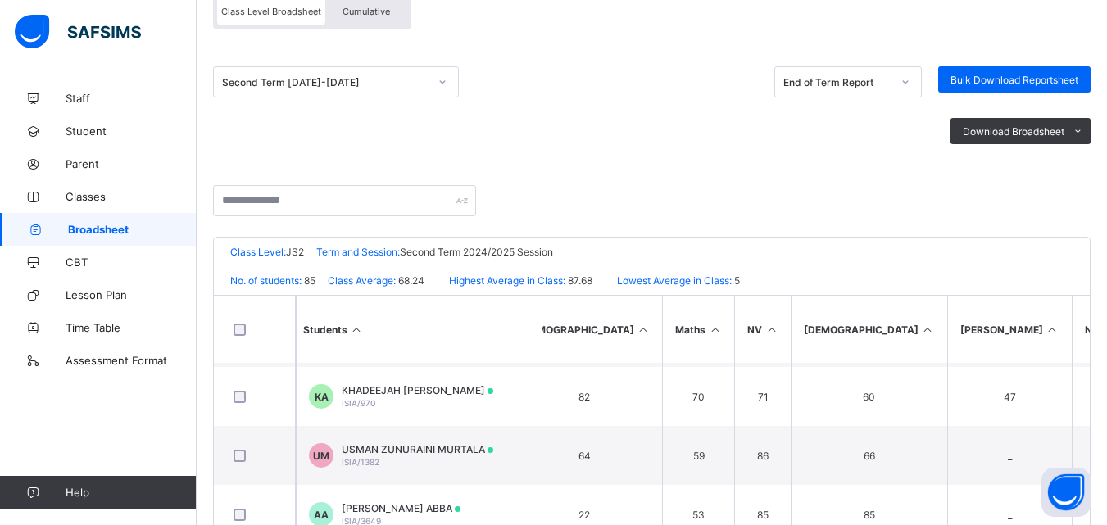
click at [444, 84] on icon at bounding box center [443, 82] width 10 height 16
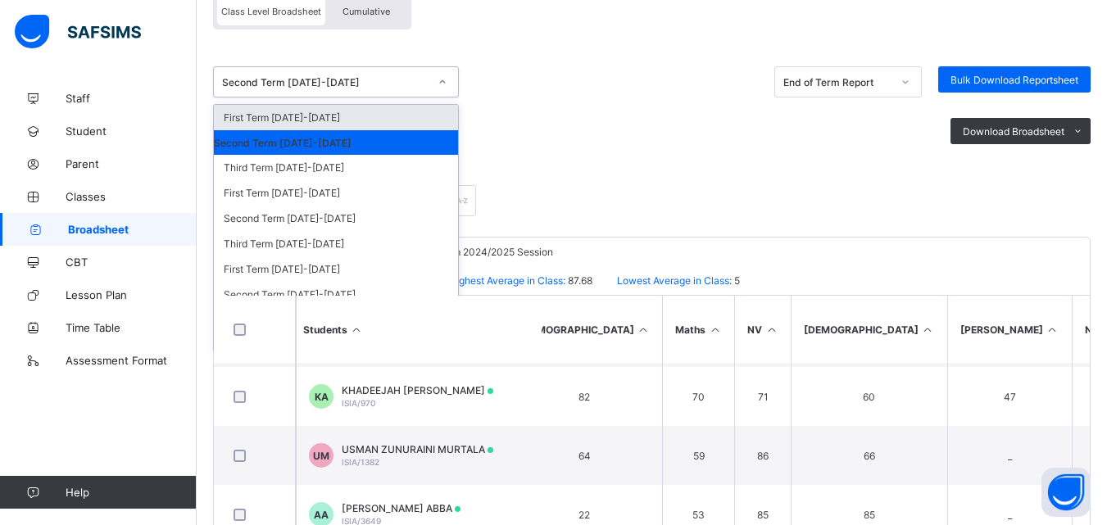
click at [323, 116] on div "First Term 2024-2025" at bounding box center [336, 117] width 244 height 25
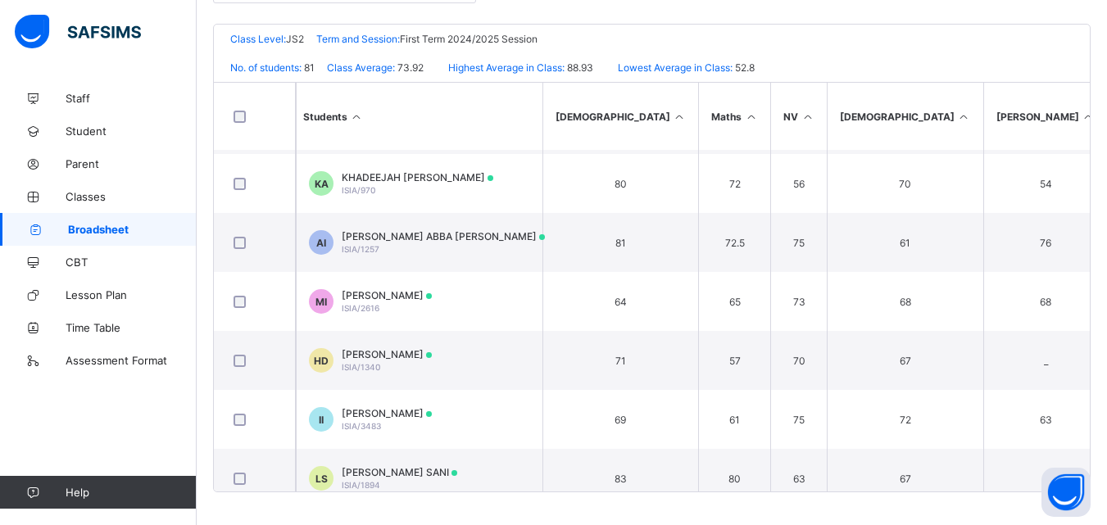
scroll to position [3713, 982]
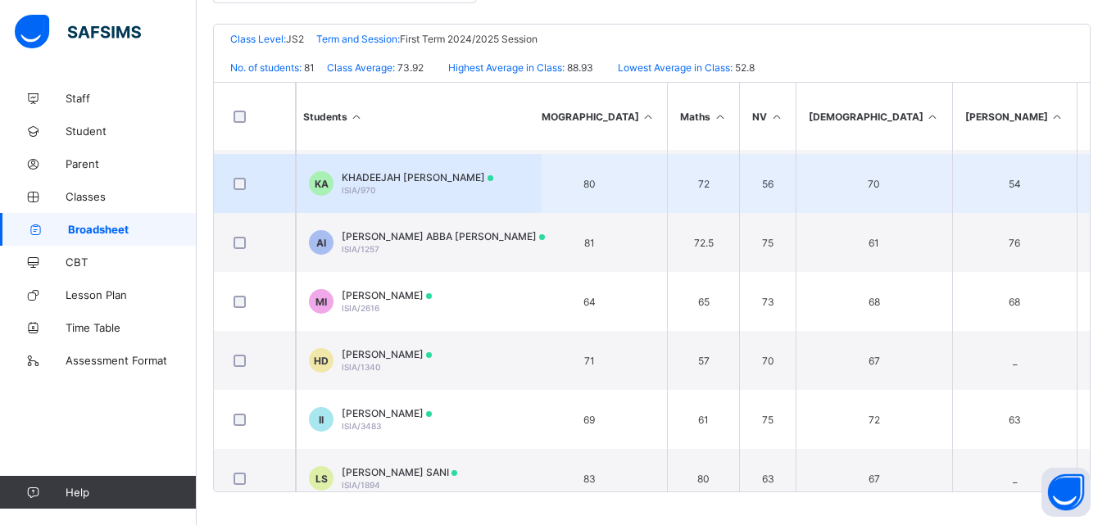
click at [399, 175] on span "KHADEEJAH AJOKE-ADE ALIMI" at bounding box center [418, 177] width 152 height 12
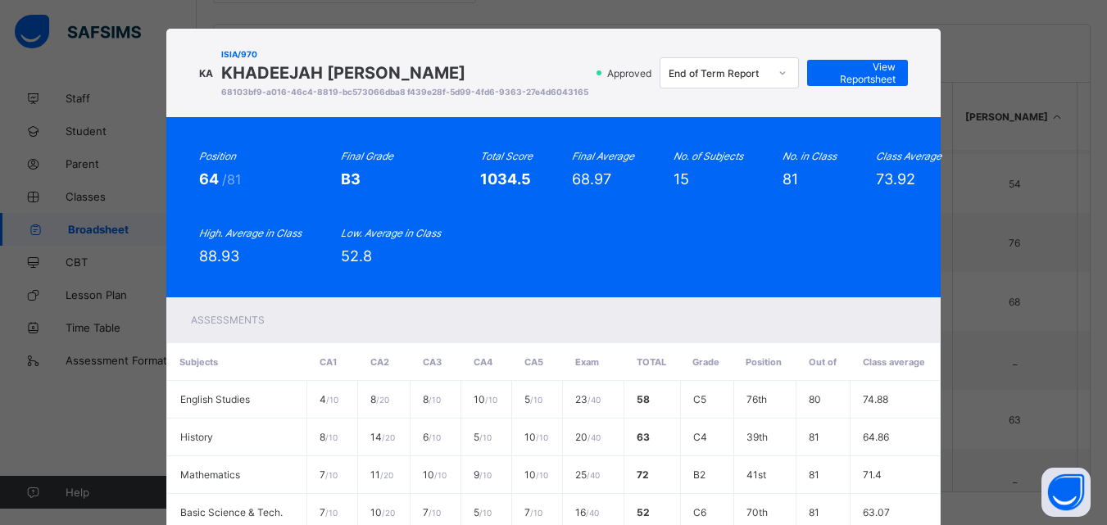
scroll to position [0, 0]
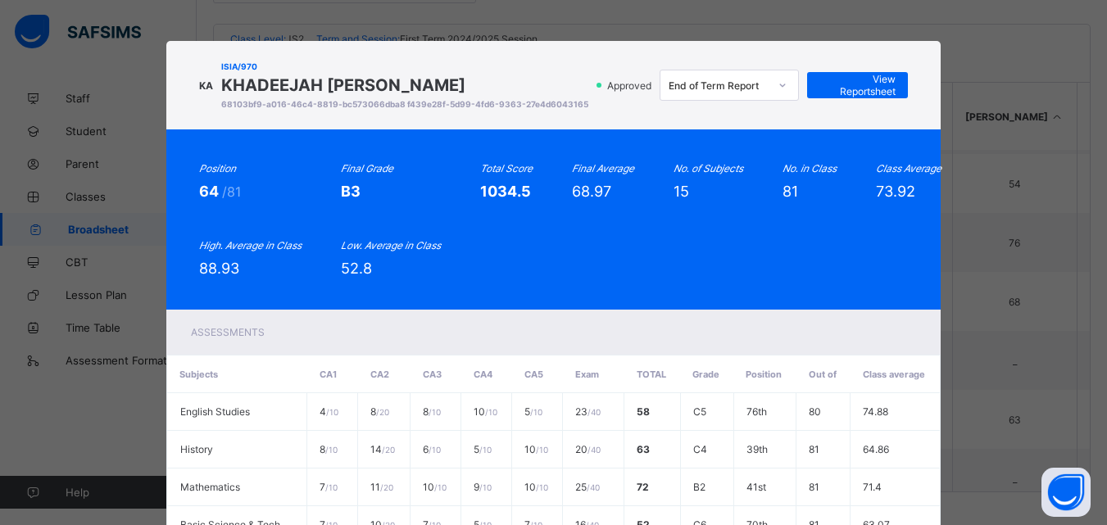
click at [784, 87] on icon at bounding box center [782, 85] width 6 height 3
click at [784, 90] on icon at bounding box center [783, 85] width 10 height 16
drag, startPoint x: 679, startPoint y: 54, endPoint x: 679, endPoint y: 85, distance: 31.2
click at [679, 85] on div "KA ISIA/970 KHADEEJAH AJOKE-ADE ALIMI 68103bf9-a016-46c4-8819-bc573066dba8 f439…" at bounding box center [553, 85] width 775 height 89
click at [1031, 67] on div "KA ISIA/970 KHADEEJAH AJOKE-ADE ALIMI 68103bf9-a016-46c4-8819-bc573066dba8 f439…" at bounding box center [553, 262] width 1107 height 525
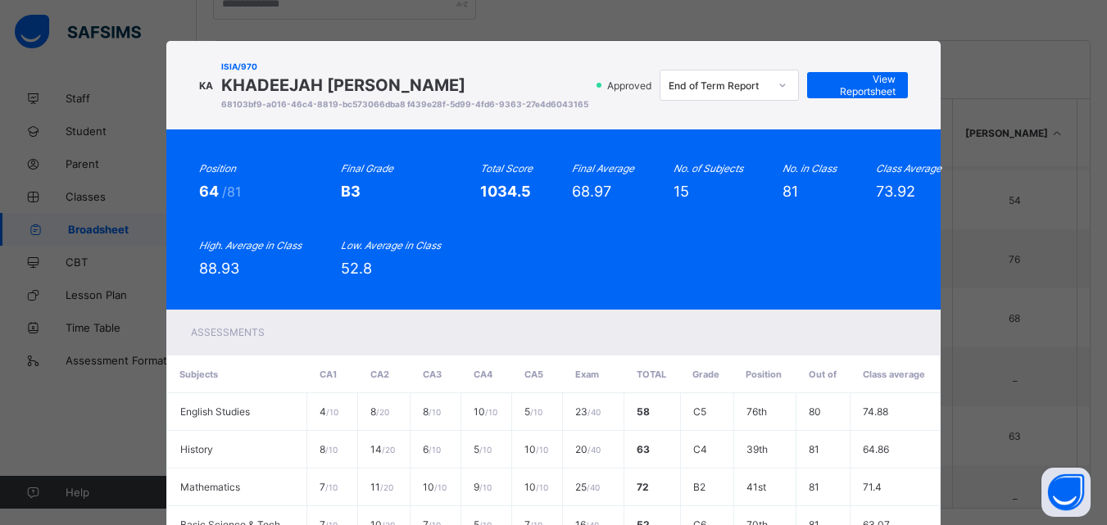
scroll to position [388, 0]
click at [970, 19] on div "KA ISIA/970 KHADEEJAH AJOKE-ADE ALIMI 68103bf9-a016-46c4-8819-bc573066dba8 f439…" at bounding box center [553, 262] width 1107 height 525
click at [1011, 48] on div "KA ISIA/970 KHADEEJAH AJOKE-ADE ALIMI 68103bf9-a016-46c4-8819-bc573066dba8 f439…" at bounding box center [553, 262] width 1107 height 525
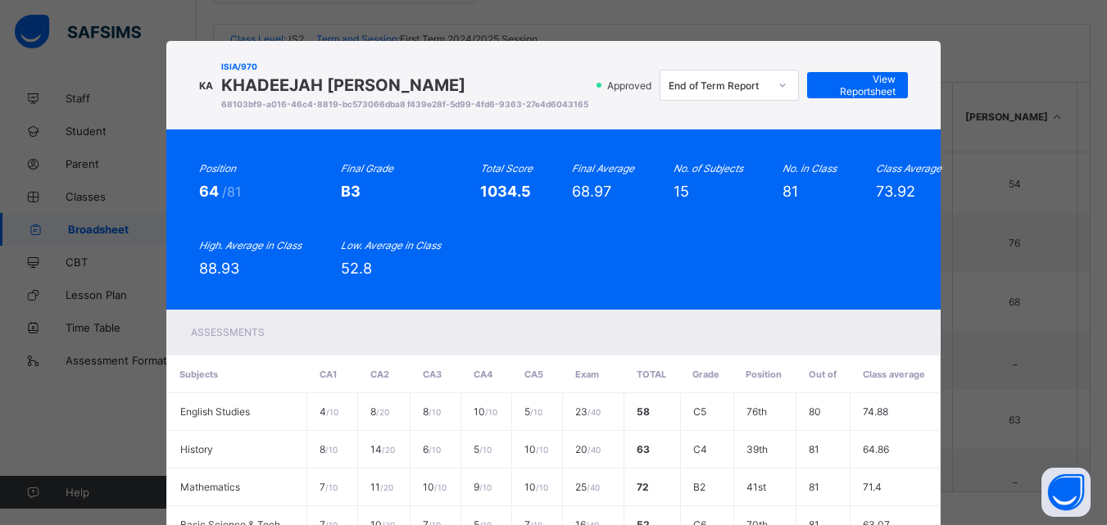
click at [974, 146] on div "KA ISIA/970 KHADEEJAH AJOKE-ADE ALIMI 68103bf9-a016-46c4-8819-bc573066dba8 f439…" at bounding box center [553, 262] width 1107 height 525
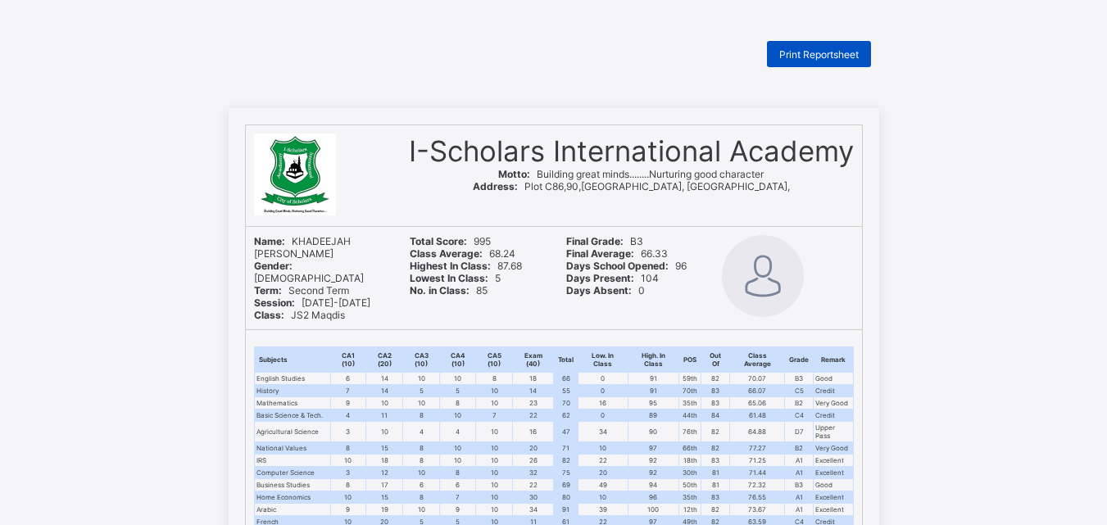
click at [834, 56] on span "Print Reportsheet" at bounding box center [818, 54] width 79 height 12
drag, startPoint x: 829, startPoint y: 52, endPoint x: 569, endPoint y: 49, distance: 260.6
click at [569, 49] on div "Print Reportsheet" at bounding box center [554, 54] width 651 height 26
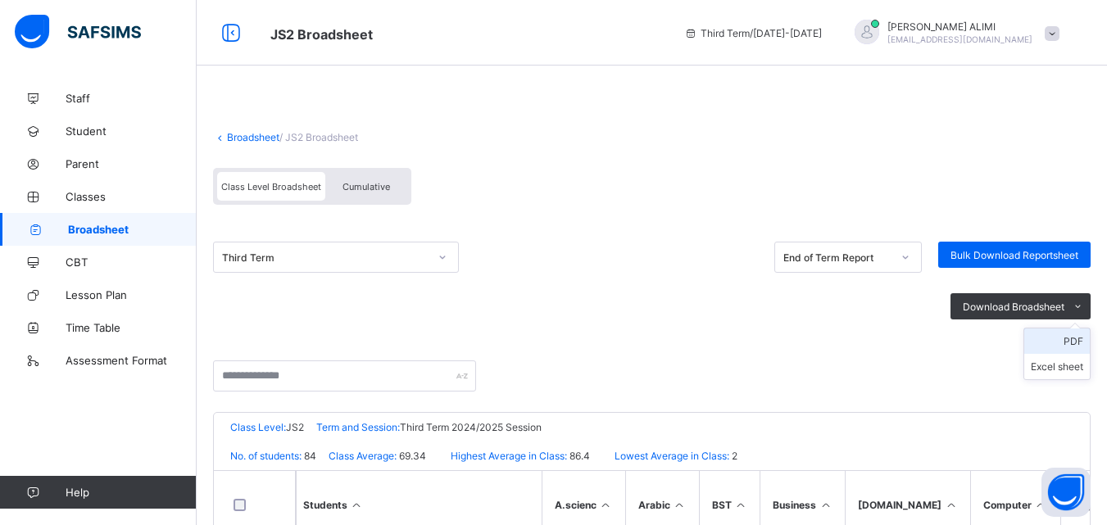
click at [1083, 339] on li "PDF" at bounding box center [1057, 341] width 66 height 25
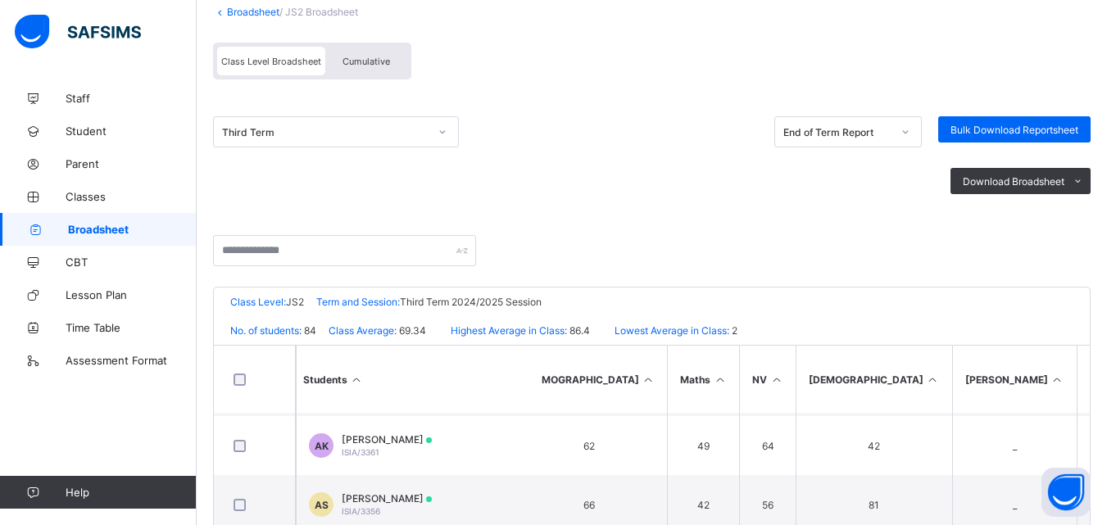
scroll to position [124, 0]
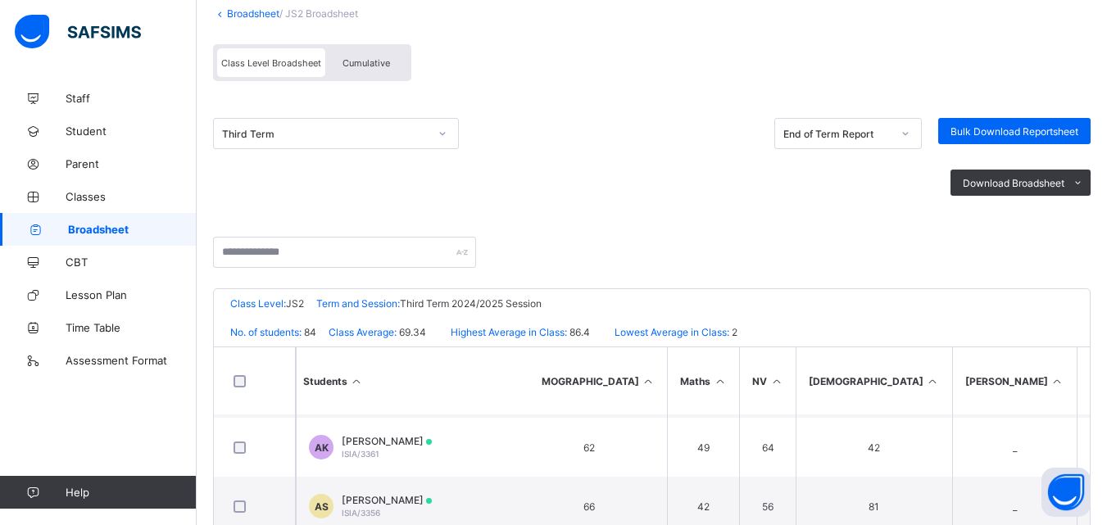
click at [362, 54] on div "Cumulative" at bounding box center [366, 62] width 82 height 29
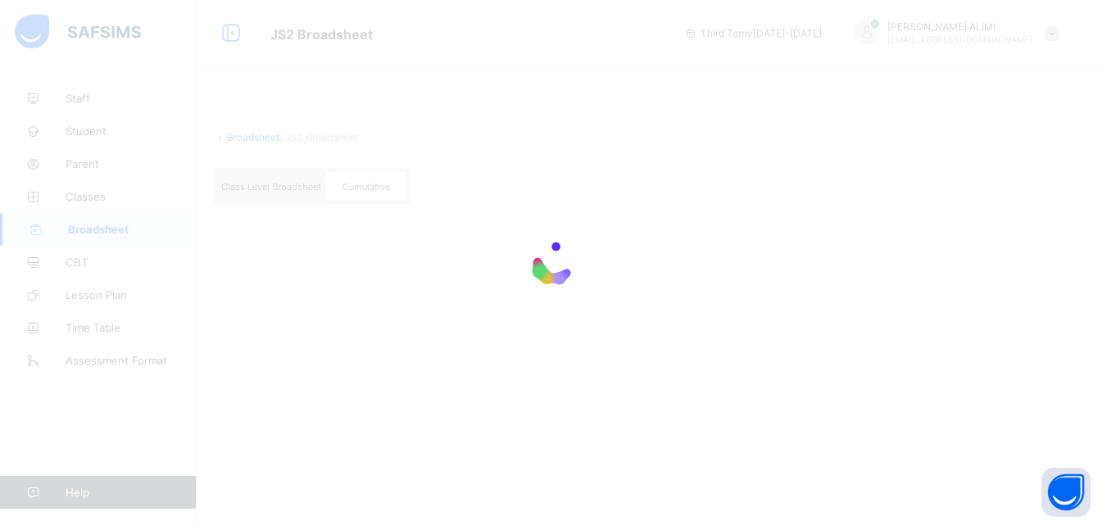
scroll to position [0, 0]
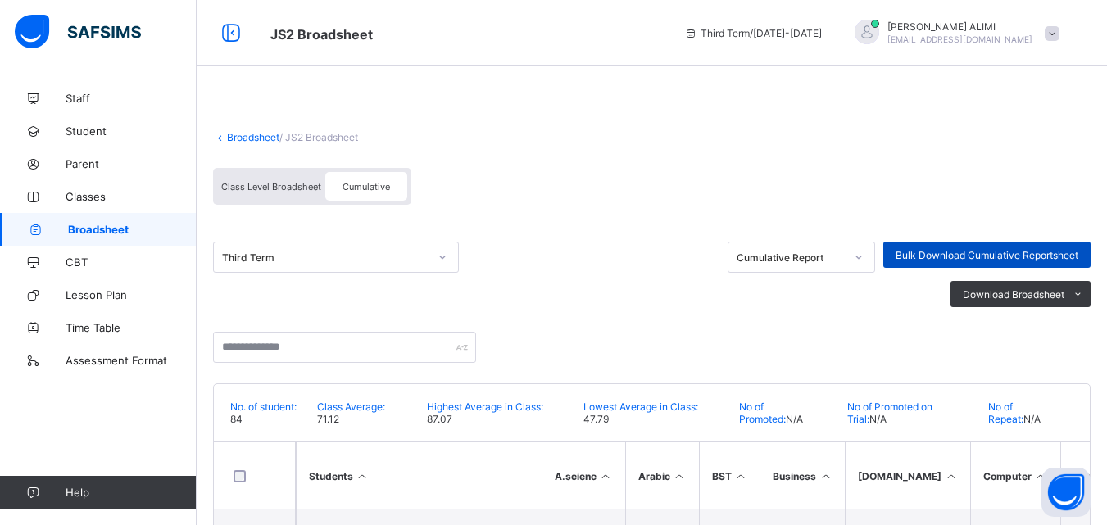
click at [965, 250] on span "Bulk Download Cumulative Reportsheet" at bounding box center [987, 255] width 183 height 12
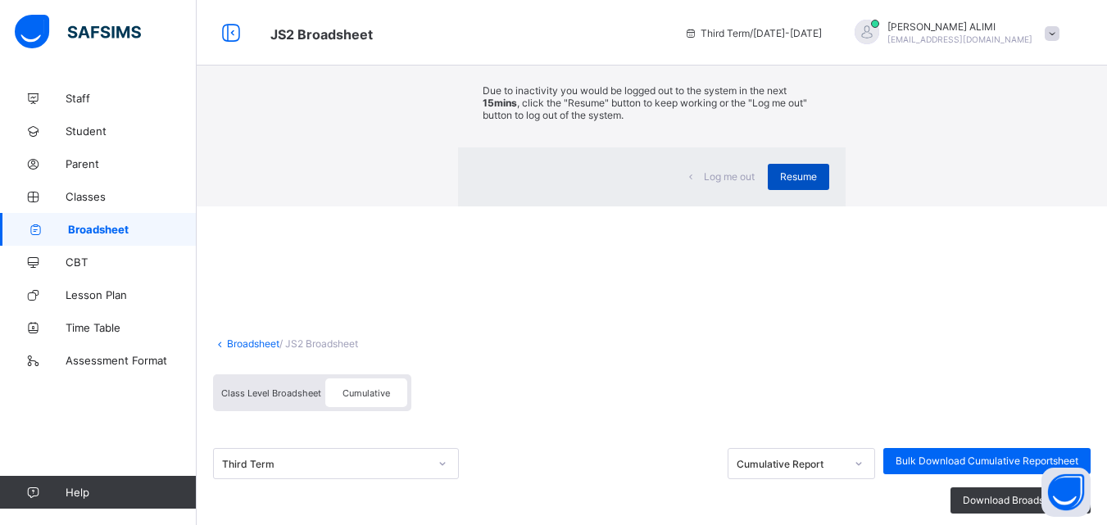
click at [780, 183] on span "Resume" at bounding box center [798, 176] width 37 height 12
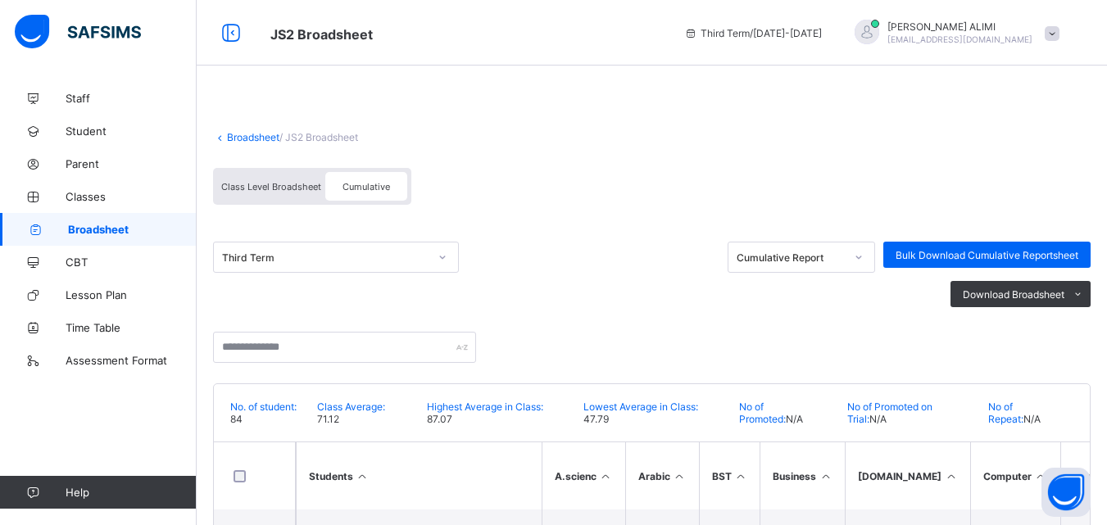
click at [151, 225] on span "Broadsheet" at bounding box center [132, 229] width 129 height 13
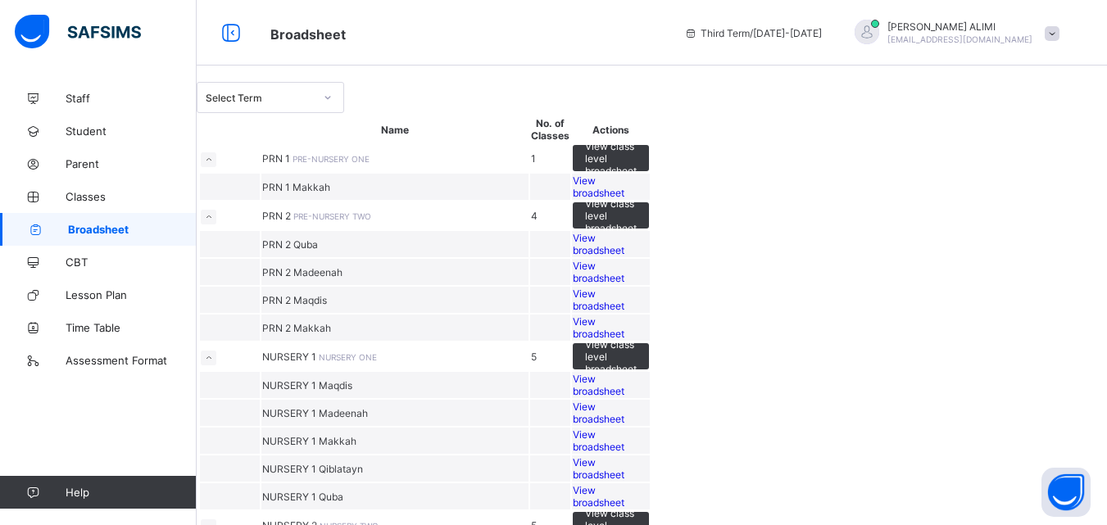
scroll to position [9, 0]
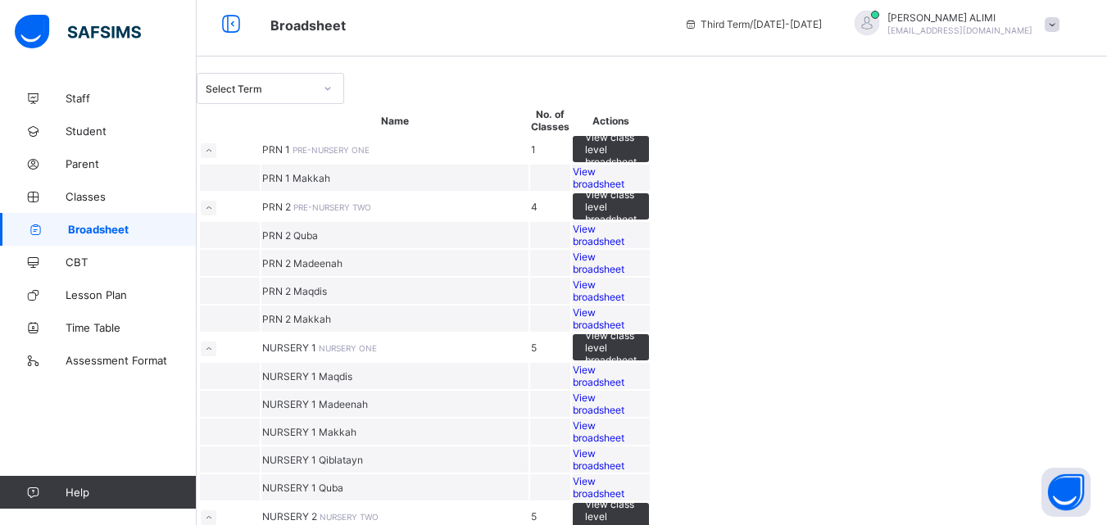
click at [514, 248] on td "PRN 2 Quba" at bounding box center [394, 235] width 267 height 26
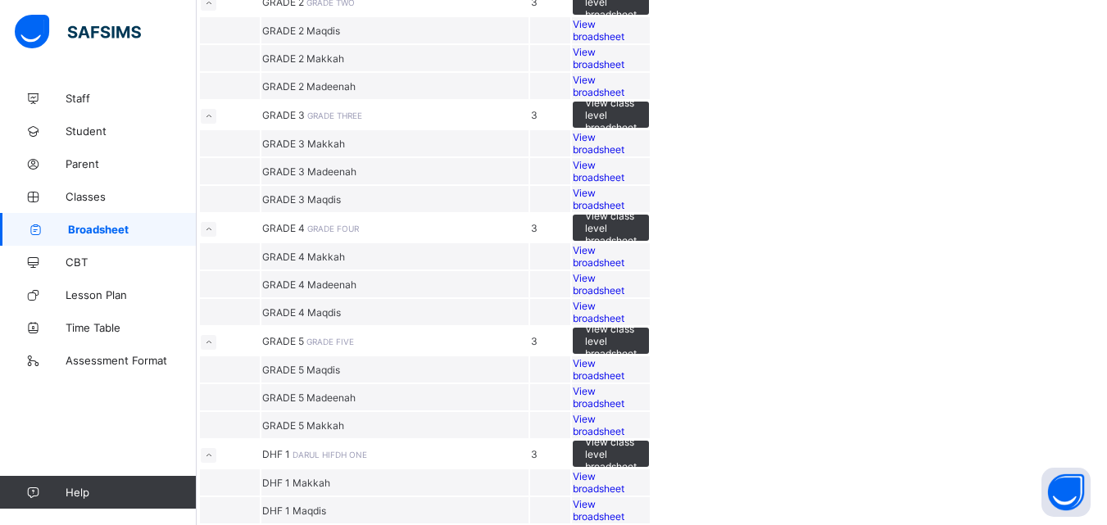
scroll to position [1243, 0]
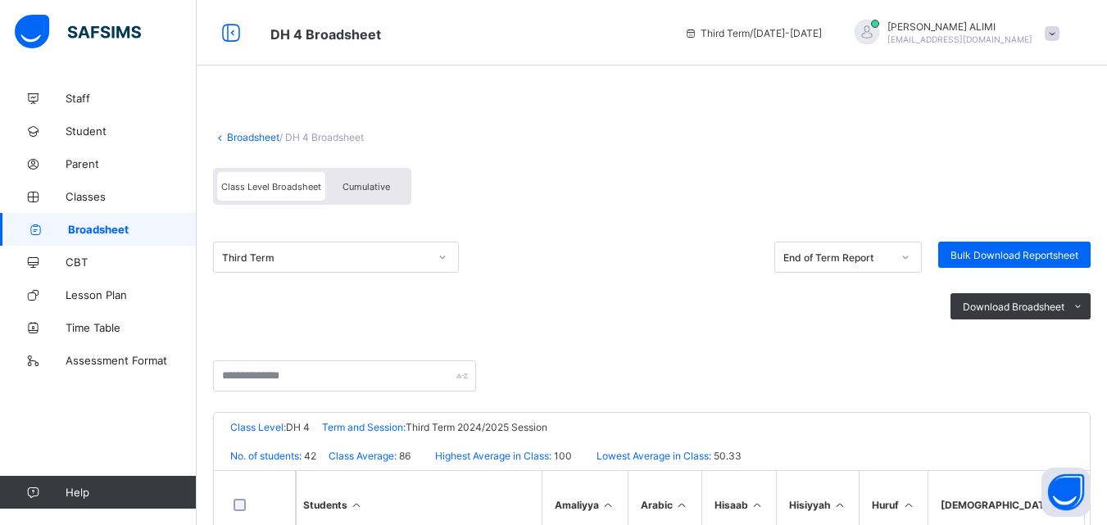
click at [382, 190] on span "Cumulative" at bounding box center [367, 186] width 48 height 11
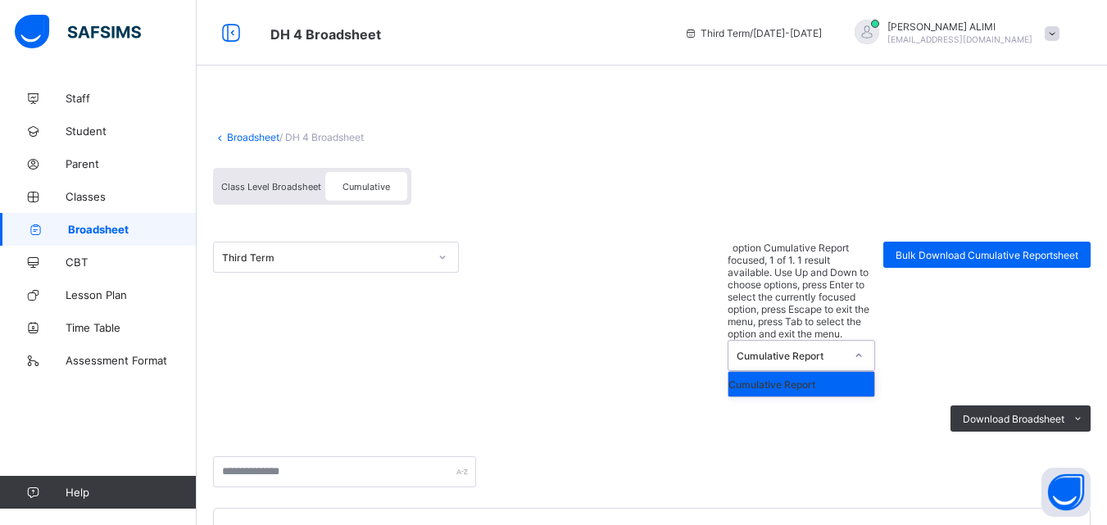
click at [864, 347] on icon at bounding box center [859, 355] width 10 height 16
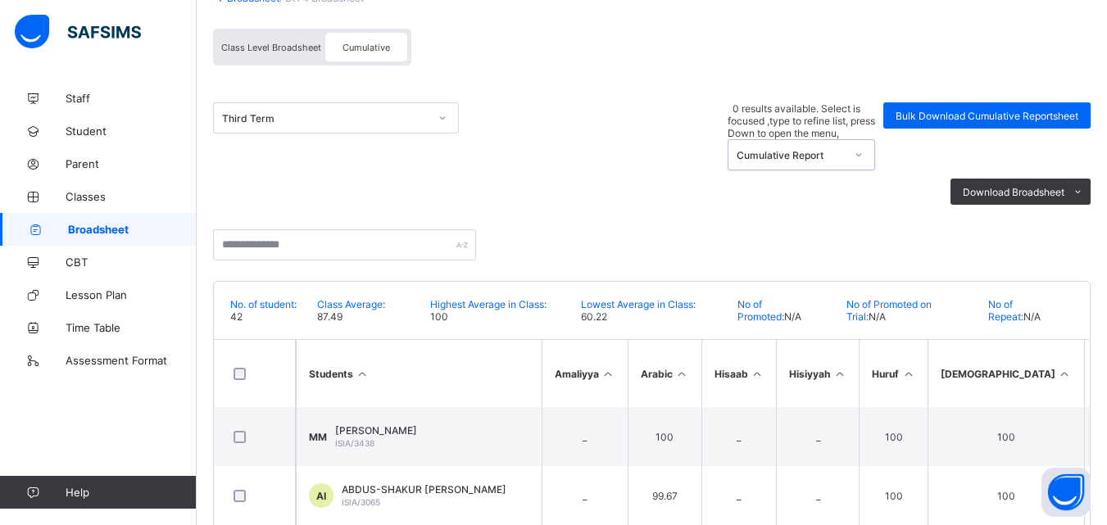
scroll to position [121, 0]
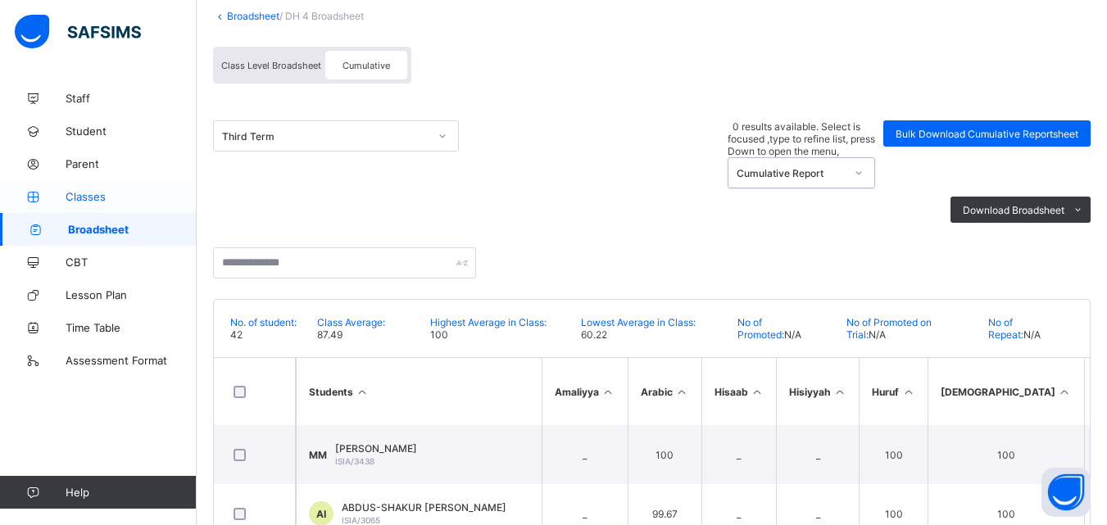
click at [96, 194] on span "Classes" at bounding box center [131, 196] width 131 height 13
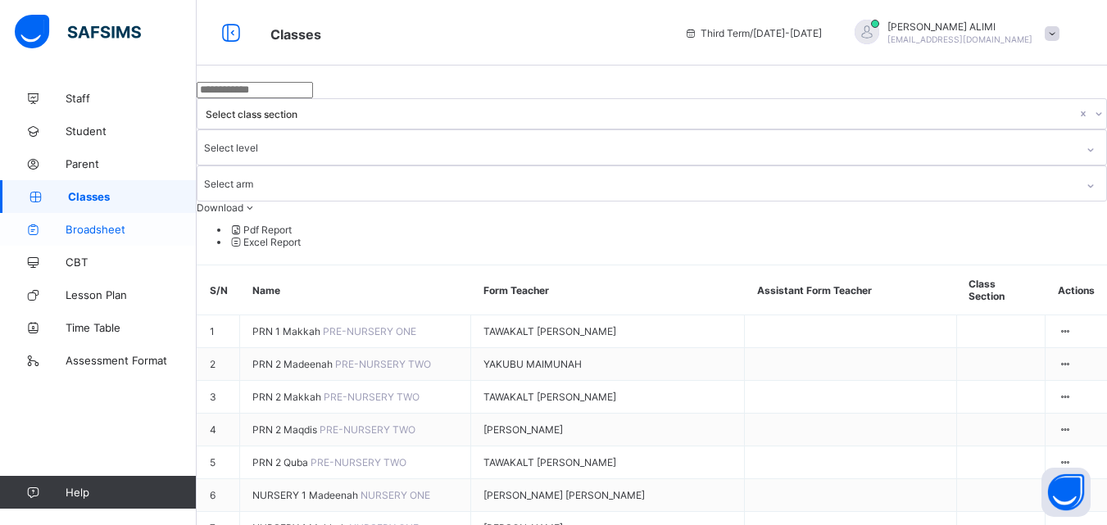
click at [107, 218] on link "Broadsheet" at bounding box center [98, 229] width 197 height 33
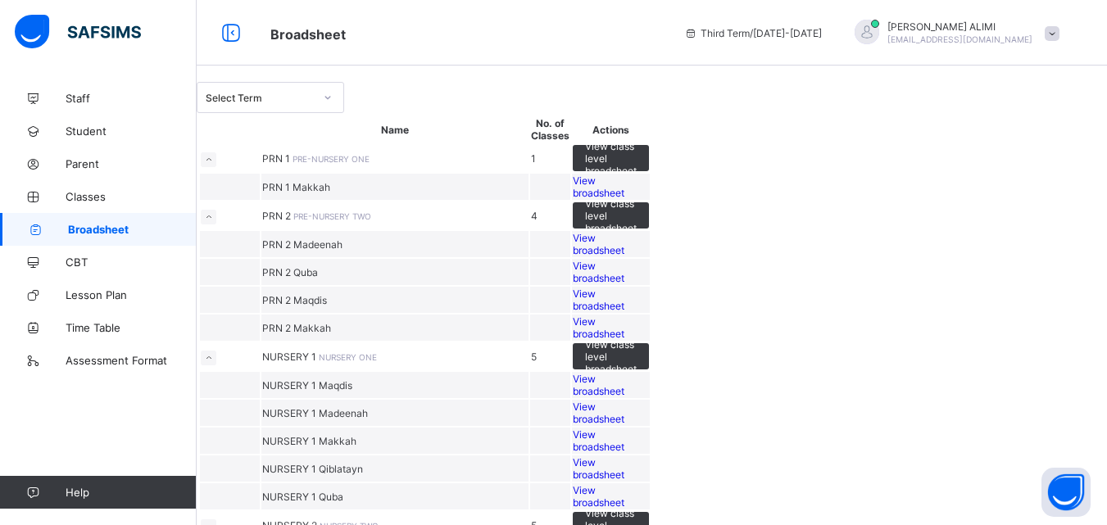
click at [529, 143] on th "Name" at bounding box center [394, 129] width 267 height 26
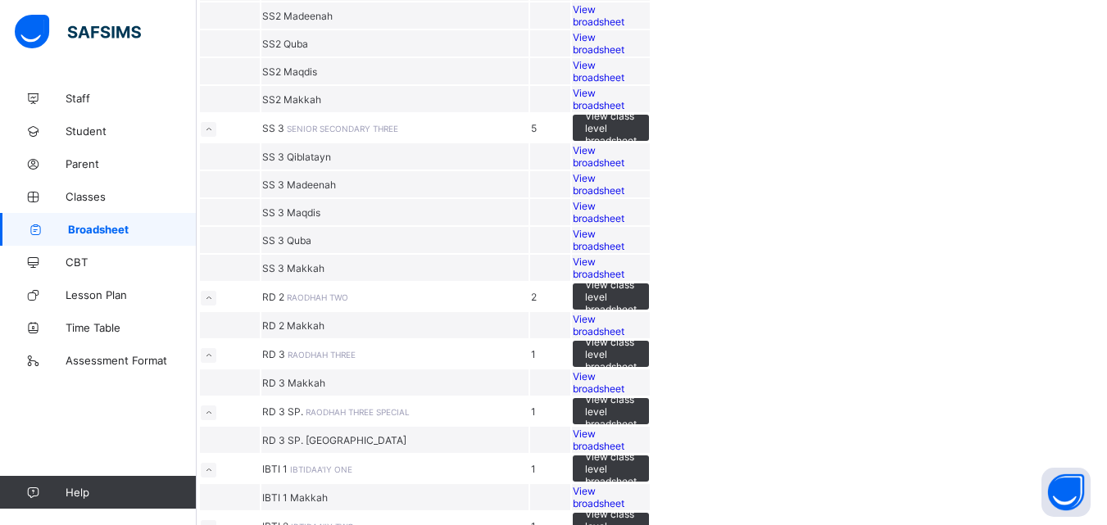
scroll to position [2700, 0]
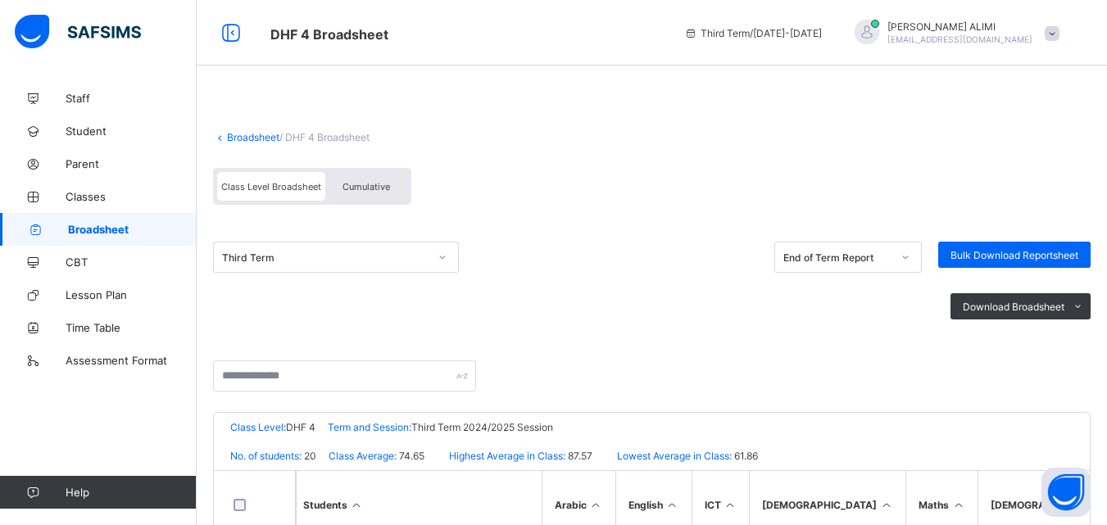
click at [374, 177] on div "Cumulative" at bounding box center [366, 186] width 82 height 29
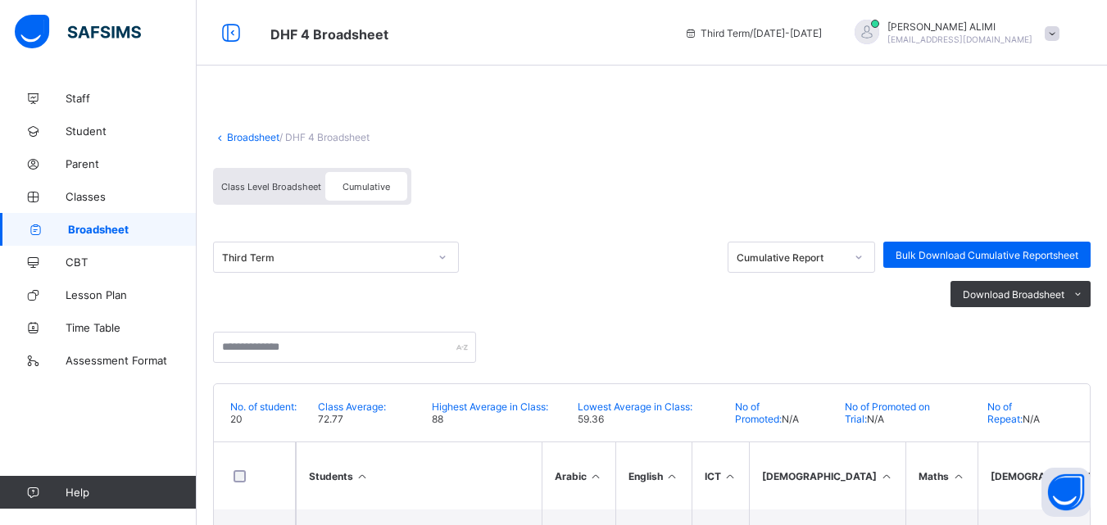
click at [854, 320] on div at bounding box center [652, 340] width 878 height 48
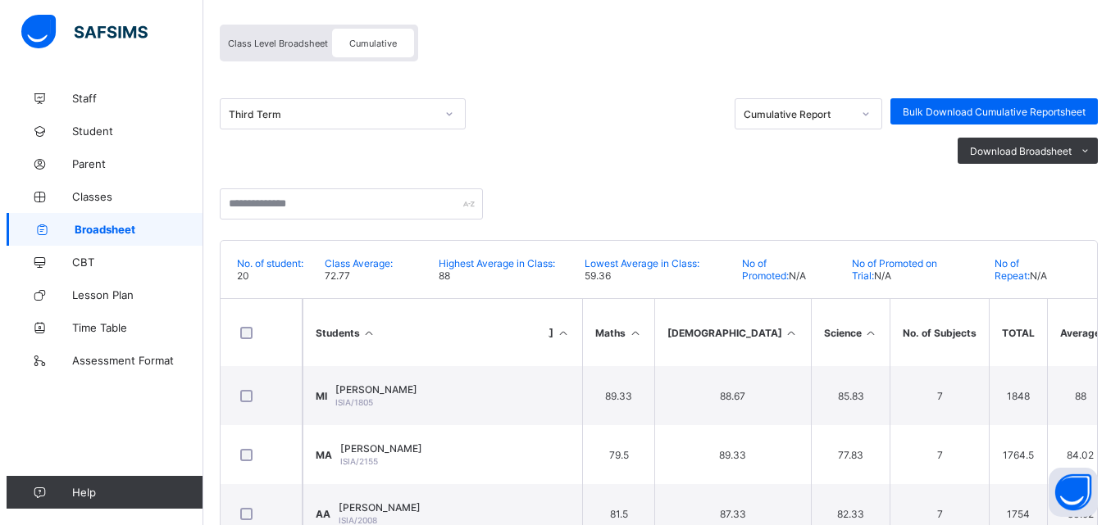
scroll to position [202, 0]
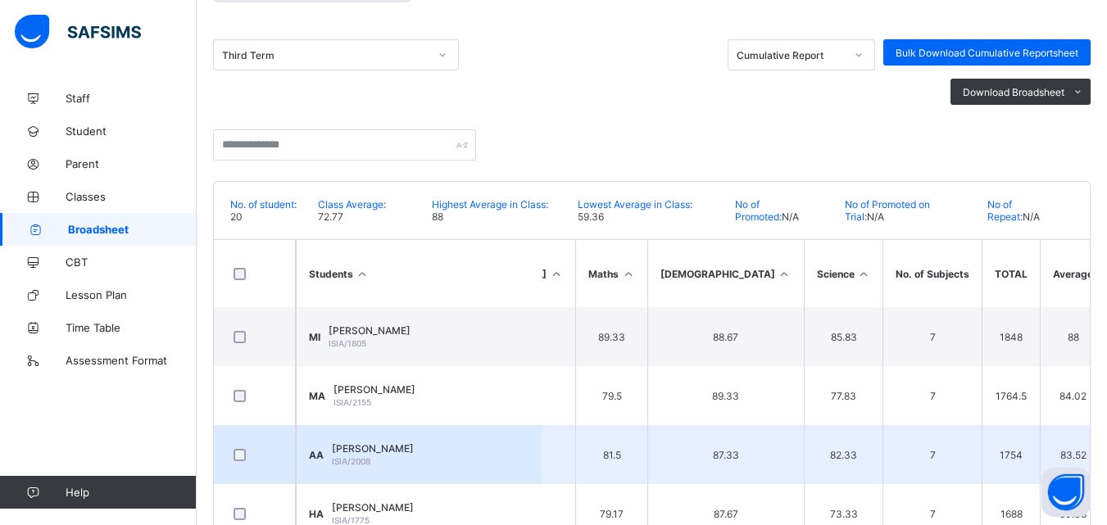
click at [414, 452] on span "AISHAH SIDDEEQAH ALIMI" at bounding box center [373, 449] width 82 height 12
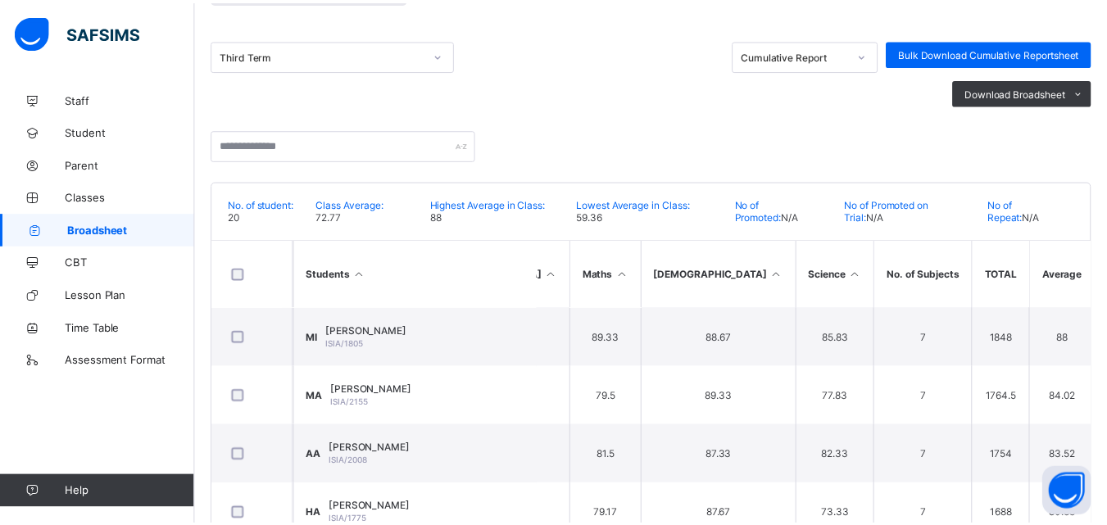
scroll to position [275, 0]
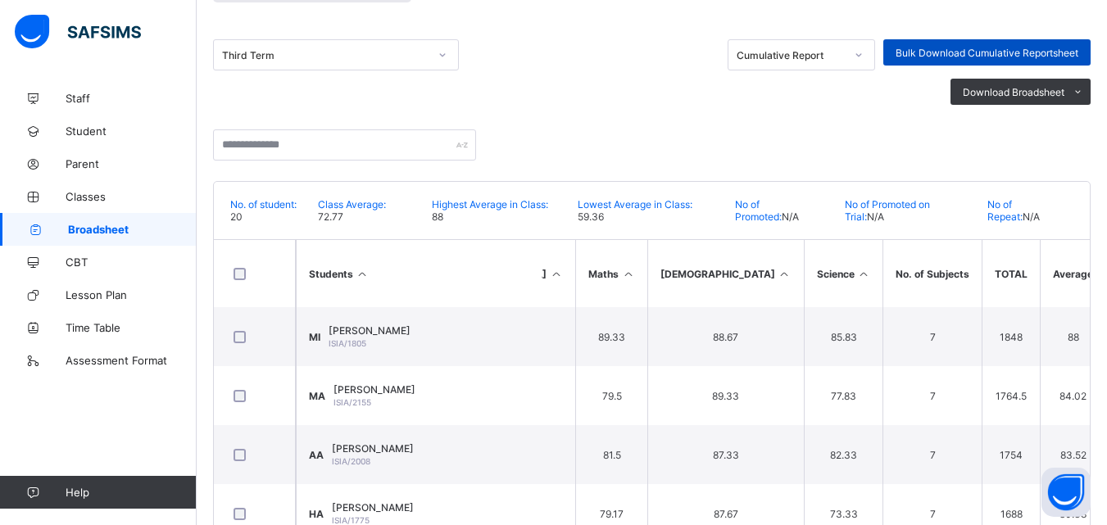
click at [917, 48] on span "Bulk Download Cumulative Reportsheet" at bounding box center [987, 53] width 183 height 12
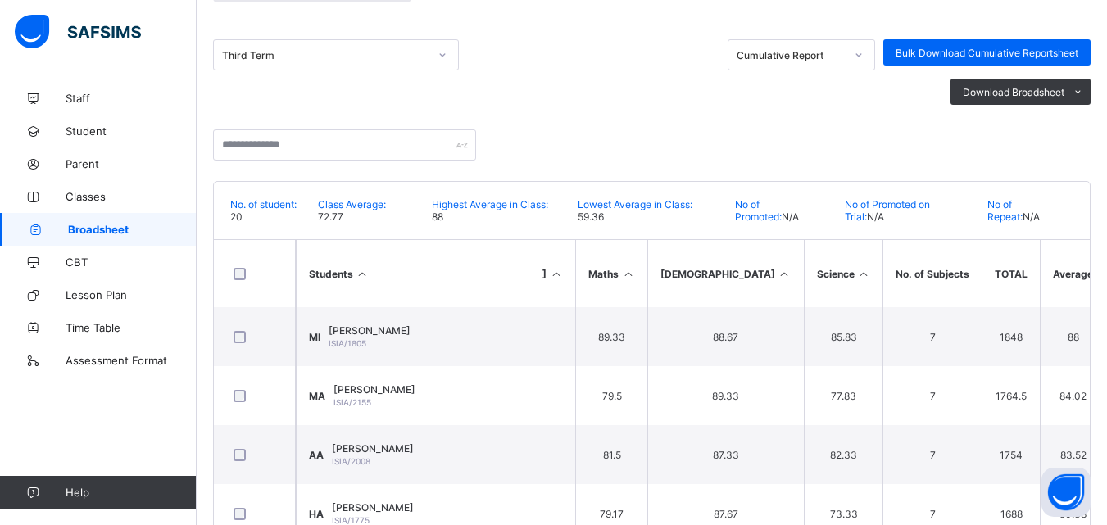
click at [108, 219] on link "Broadsheet" at bounding box center [98, 229] width 197 height 33
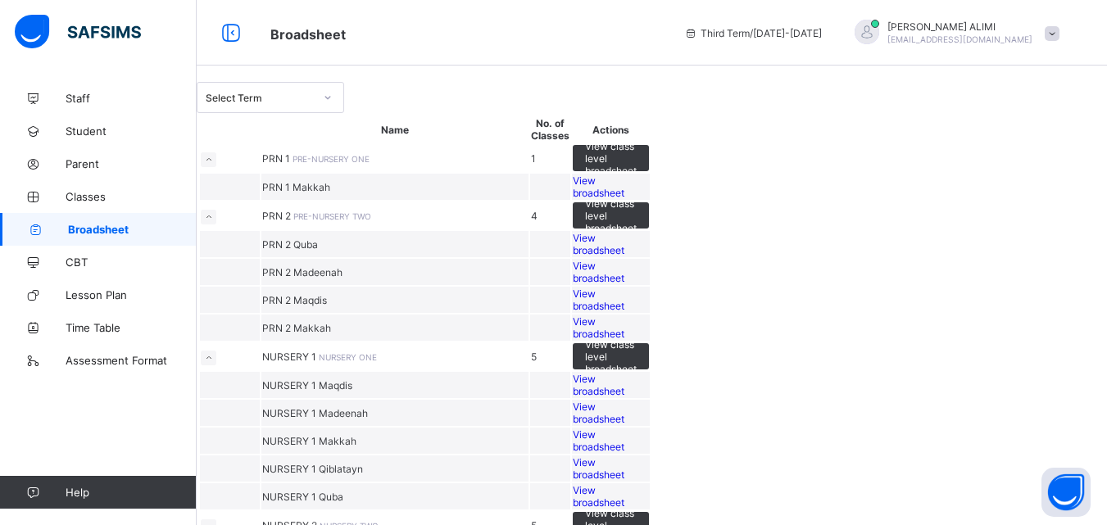
click at [529, 143] on th "Name" at bounding box center [394, 129] width 267 height 26
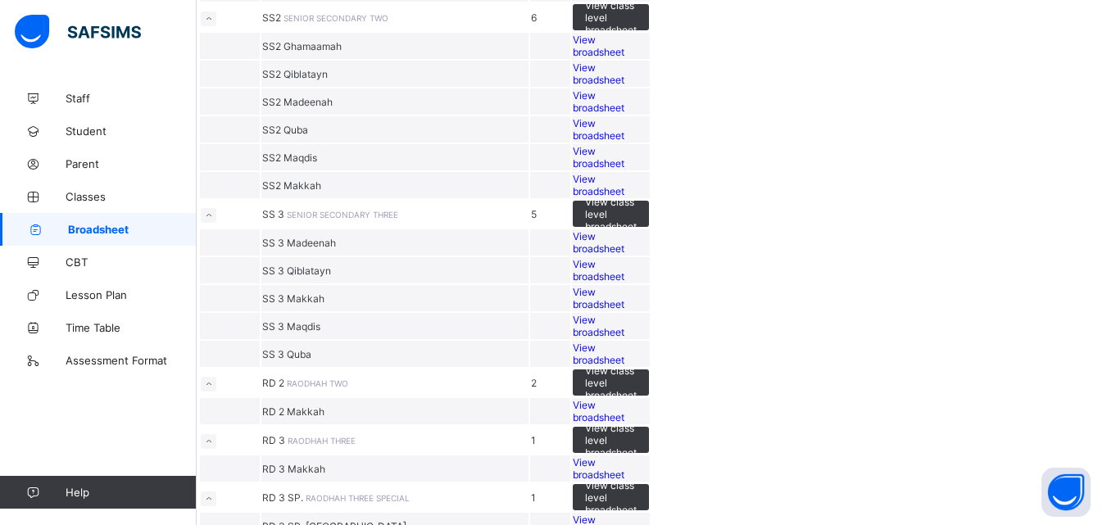
scroll to position [2568, 0]
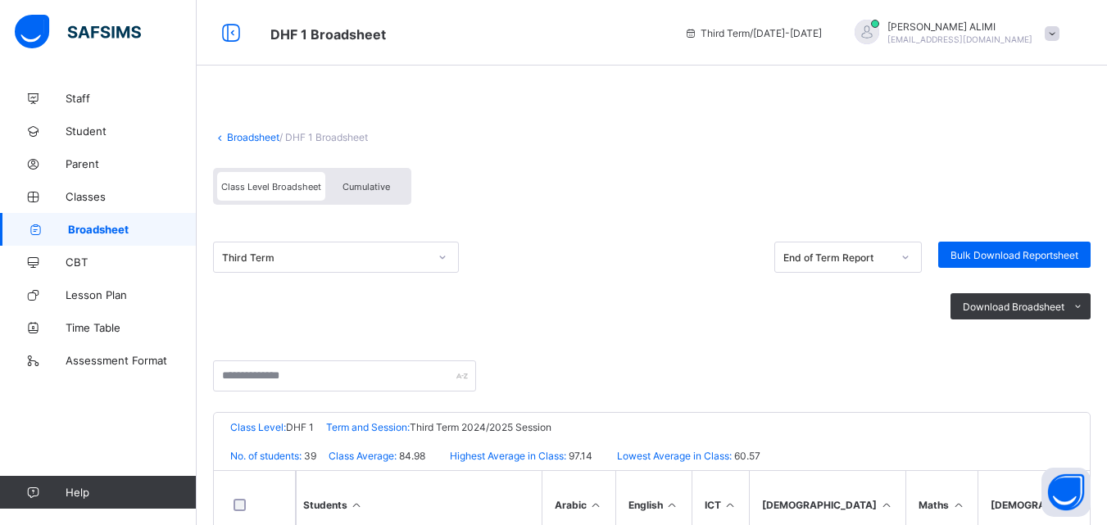
click at [353, 183] on span "Cumulative" at bounding box center [367, 186] width 48 height 11
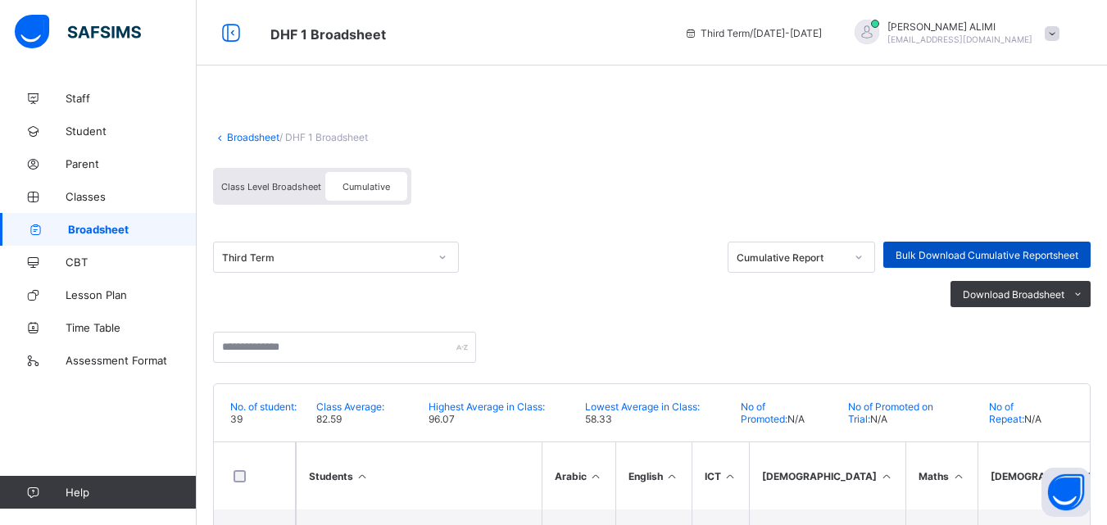
click at [924, 246] on div "Bulk Download Cumulative Reportsheet" at bounding box center [986, 255] width 207 height 26
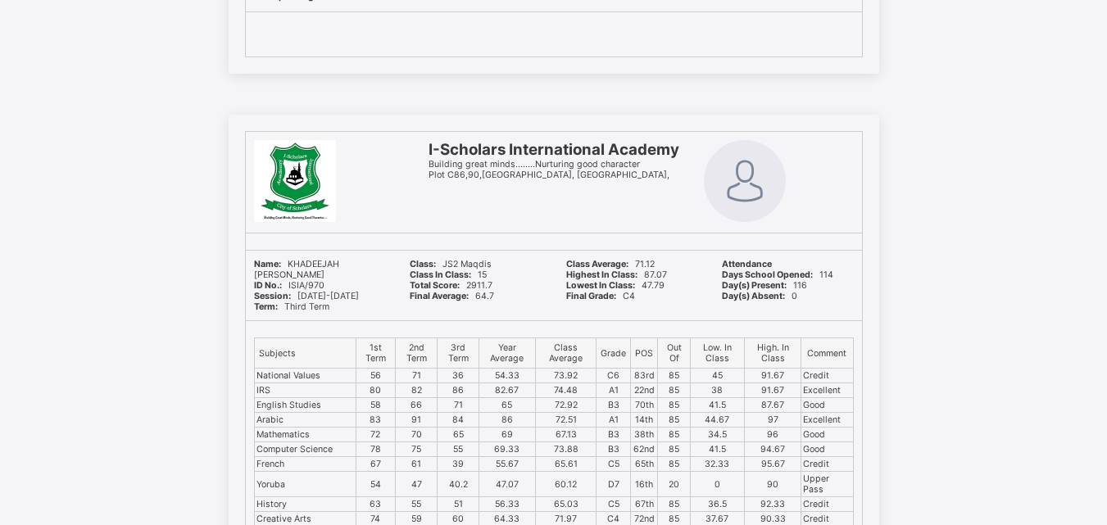
scroll to position [63799, 0]
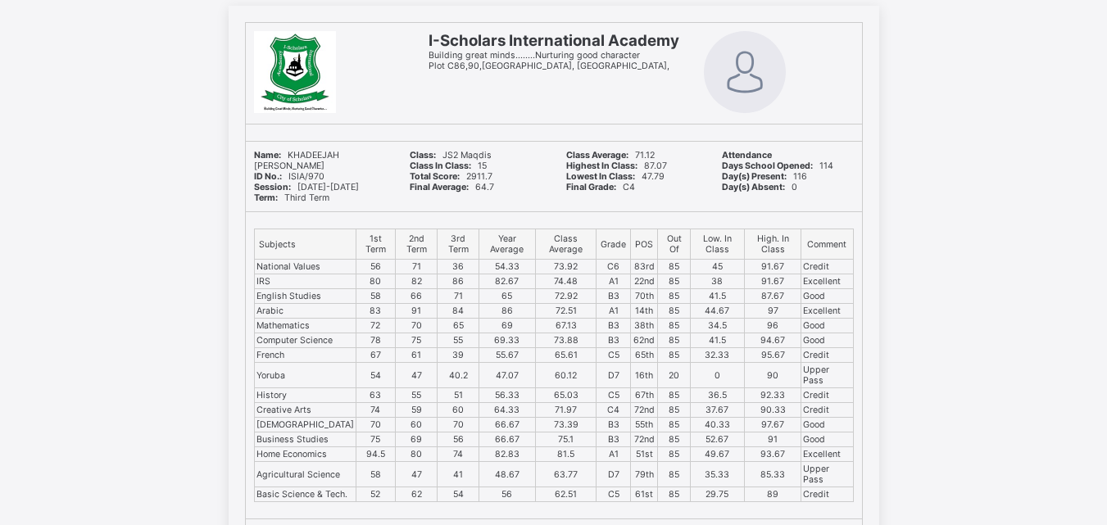
click at [786, 75] on img at bounding box center [745, 72] width 82 height 82
drag, startPoint x: 813, startPoint y: 75, endPoint x: 625, endPoint y: 101, distance: 190.2
click at [625, 101] on div "I-Scholars International Academy Building great minds........Nurturing good cha…" at bounding box center [553, 73] width 267 height 101
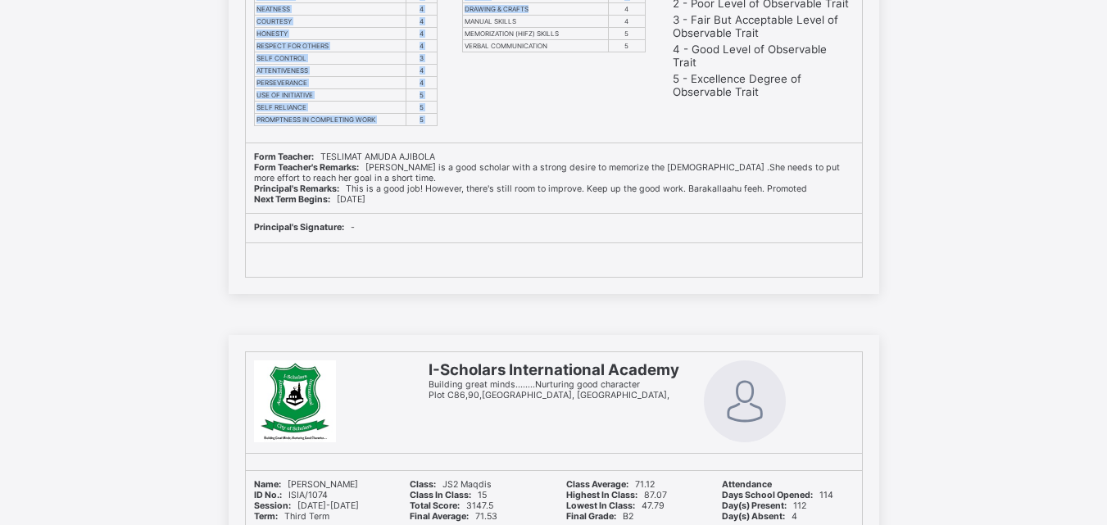
scroll to position [64419, 0]
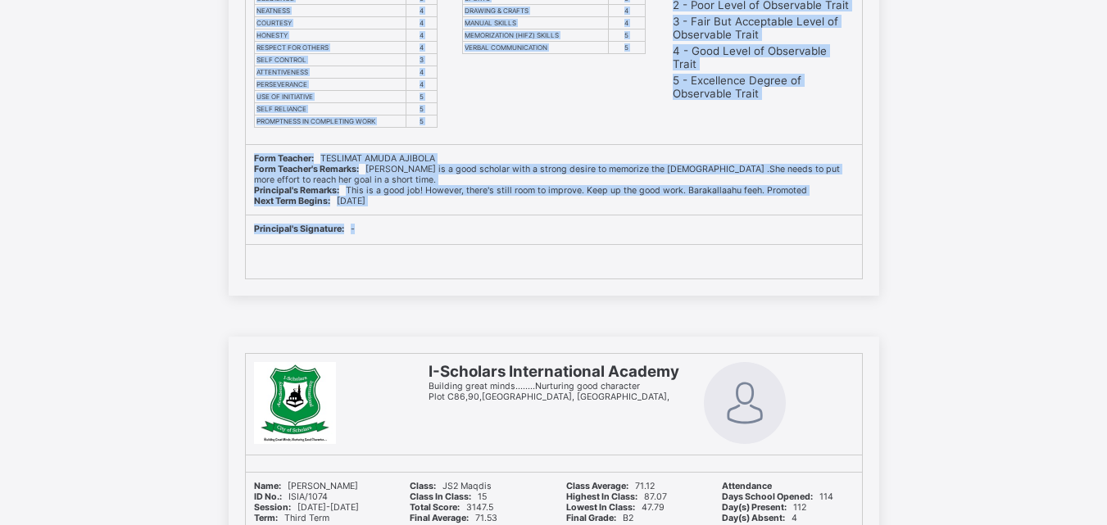
drag, startPoint x: 257, startPoint y: 29, endPoint x: 861, endPoint y: 292, distance: 659.6
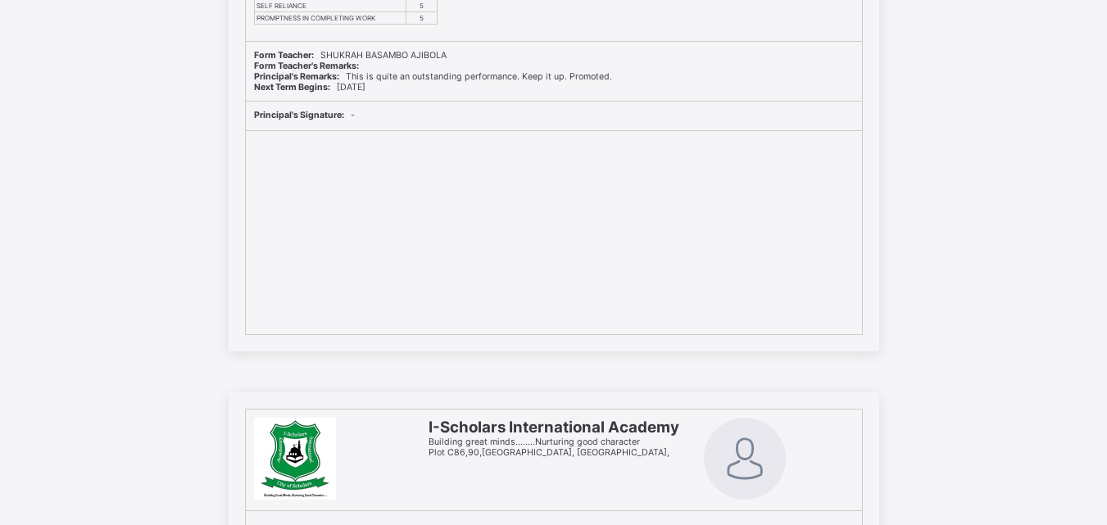
scroll to position [8379, 0]
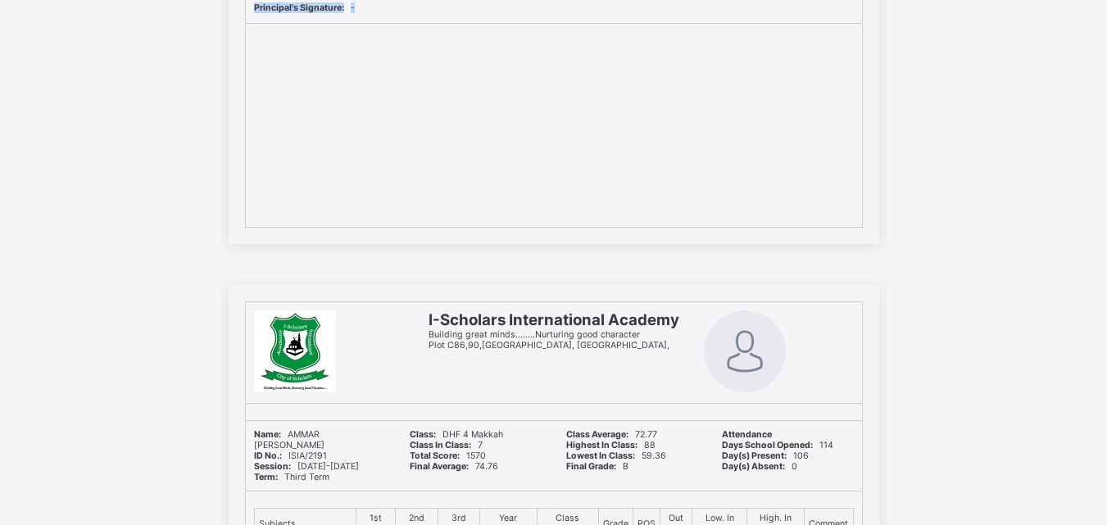
drag, startPoint x: 252, startPoint y: 52, endPoint x: 569, endPoint y: 141, distance: 328.7
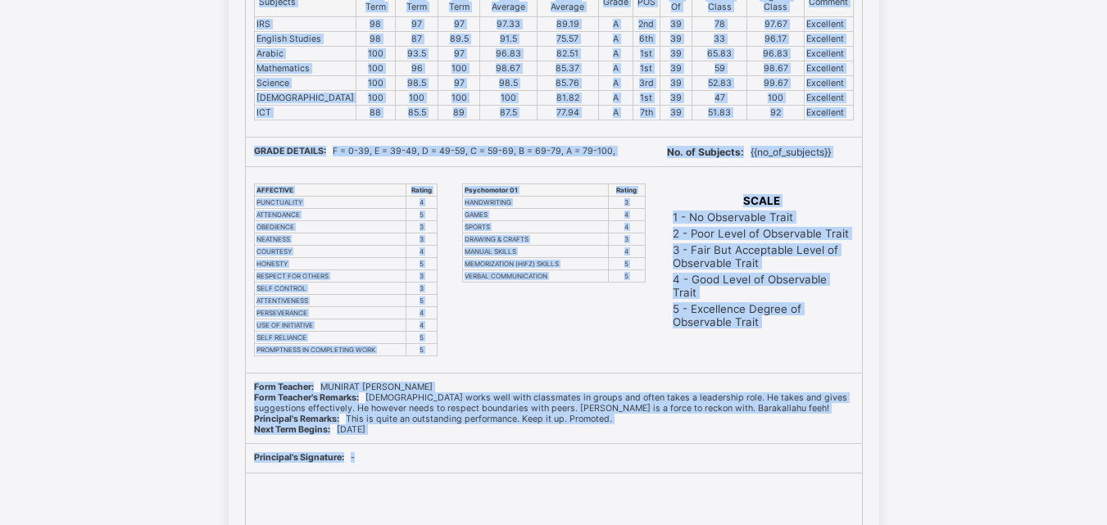
scroll to position [21676, 0]
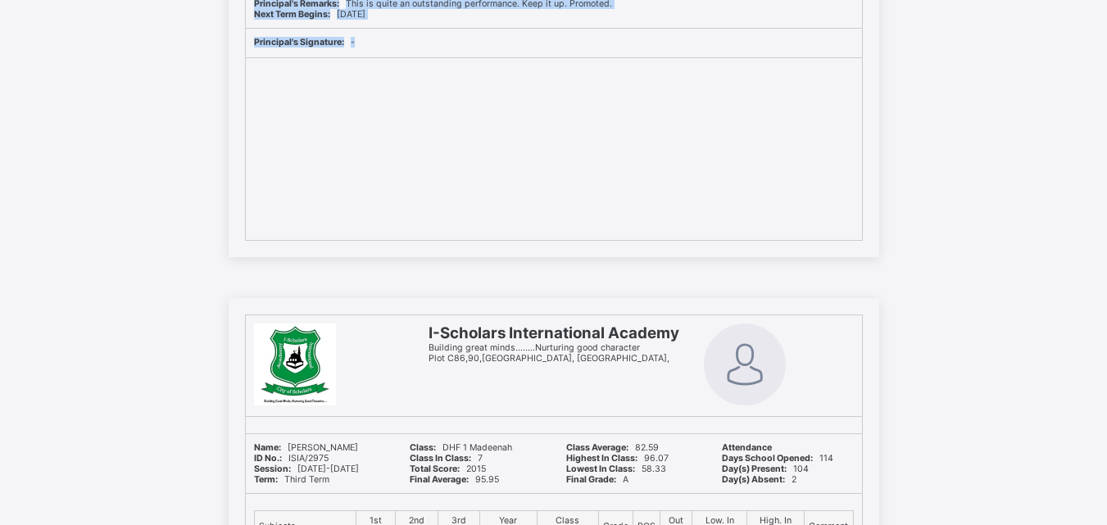
drag, startPoint x: 255, startPoint y: 121, endPoint x: 668, endPoint y: 213, distance: 423.1
copy div "I-Scholars International Academy Building great minds........Nurturing good cha…"
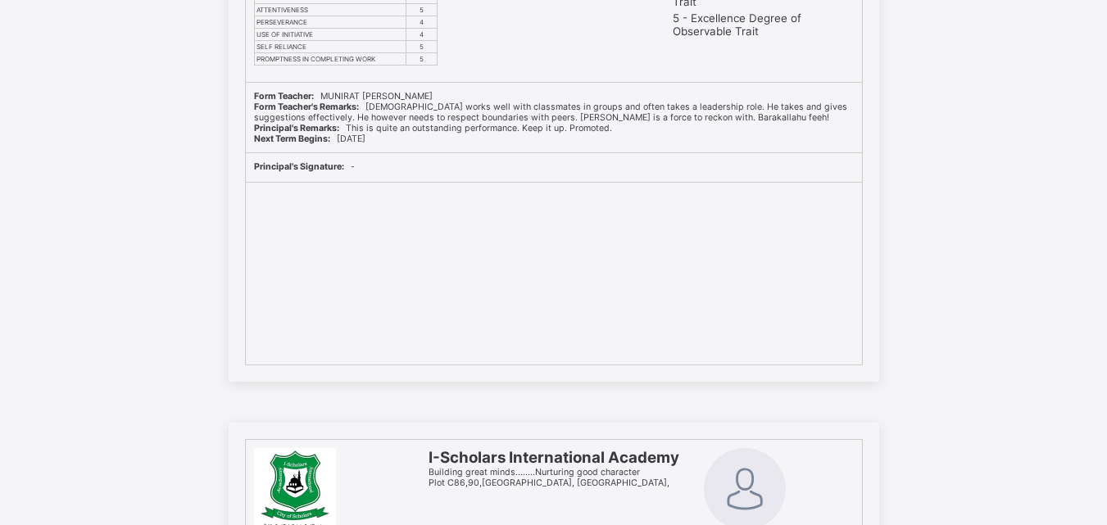
scroll to position [21614, 0]
